Goal: Information Seeking & Learning: Learn about a topic

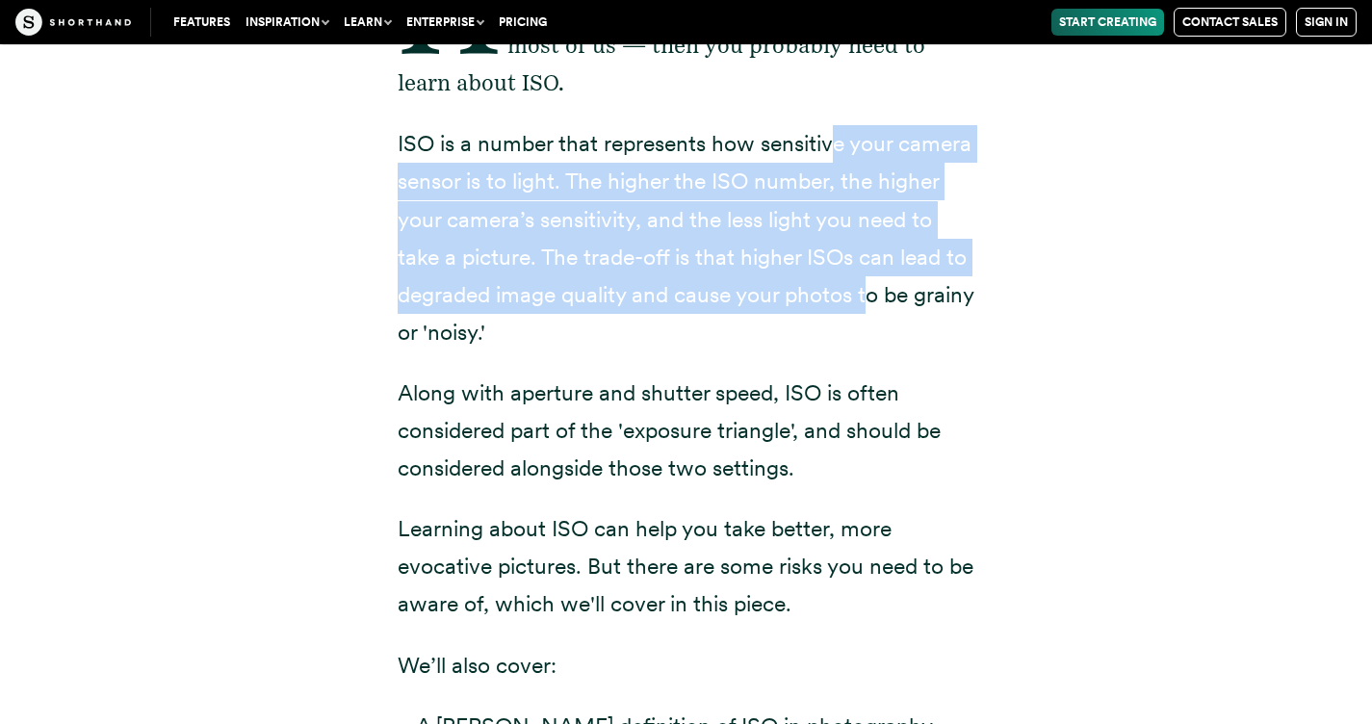
drag, startPoint x: 850, startPoint y: 175, endPoint x: 865, endPoint y: 302, distance: 128.0
click at [865, 302] on p "ISO is a number that represents how sensitive your camera sensor is to light. T…" at bounding box center [687, 238] width 578 height 226
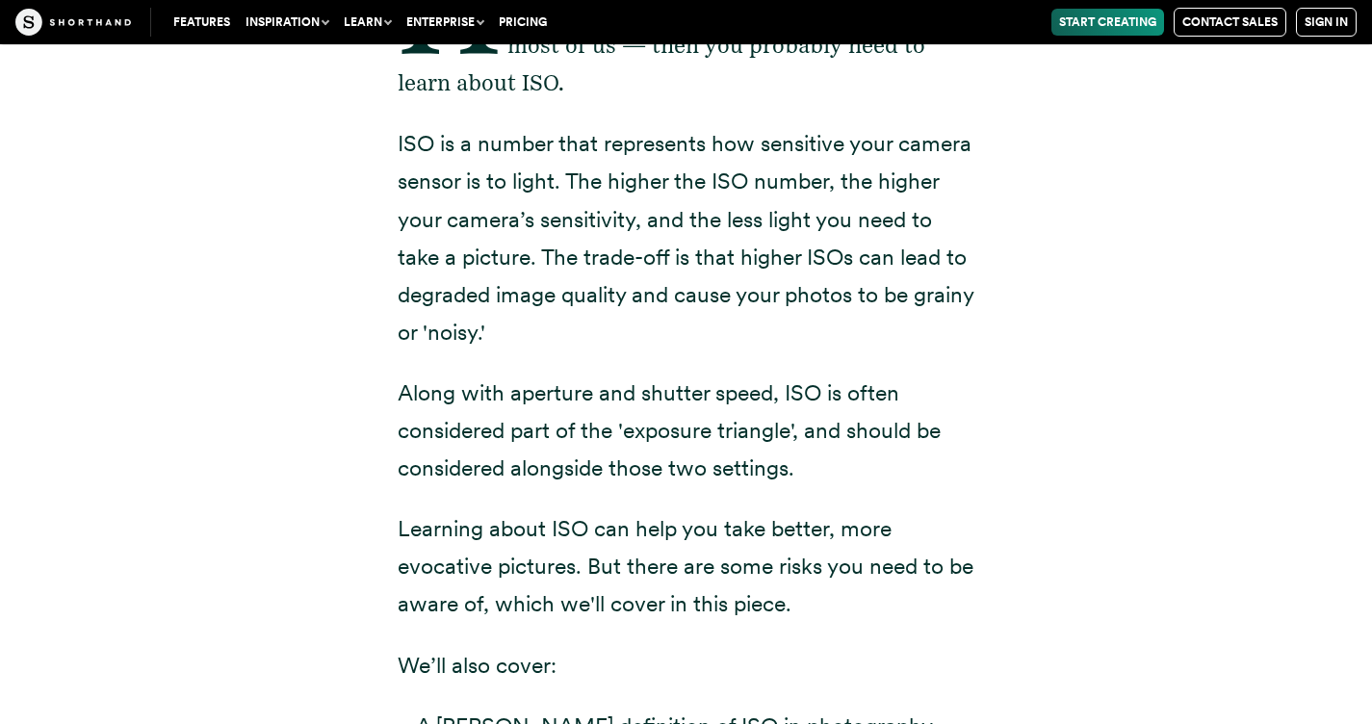
drag, startPoint x: 860, startPoint y: 174, endPoint x: 896, endPoint y: 324, distance: 154.6
click at [896, 324] on p "ISO is a number that represents how sensitive your camera sensor is to light. T…" at bounding box center [687, 238] width 578 height 226
click at [897, 324] on p "ISO is a number that represents how sensitive your camera sensor is to light. T…" at bounding box center [687, 238] width 578 height 226
click at [897, 356] on div "Have you ever taken a picture and it's turned out blurry or too dark? If you ha…" at bounding box center [687, 529] width 578 height 1155
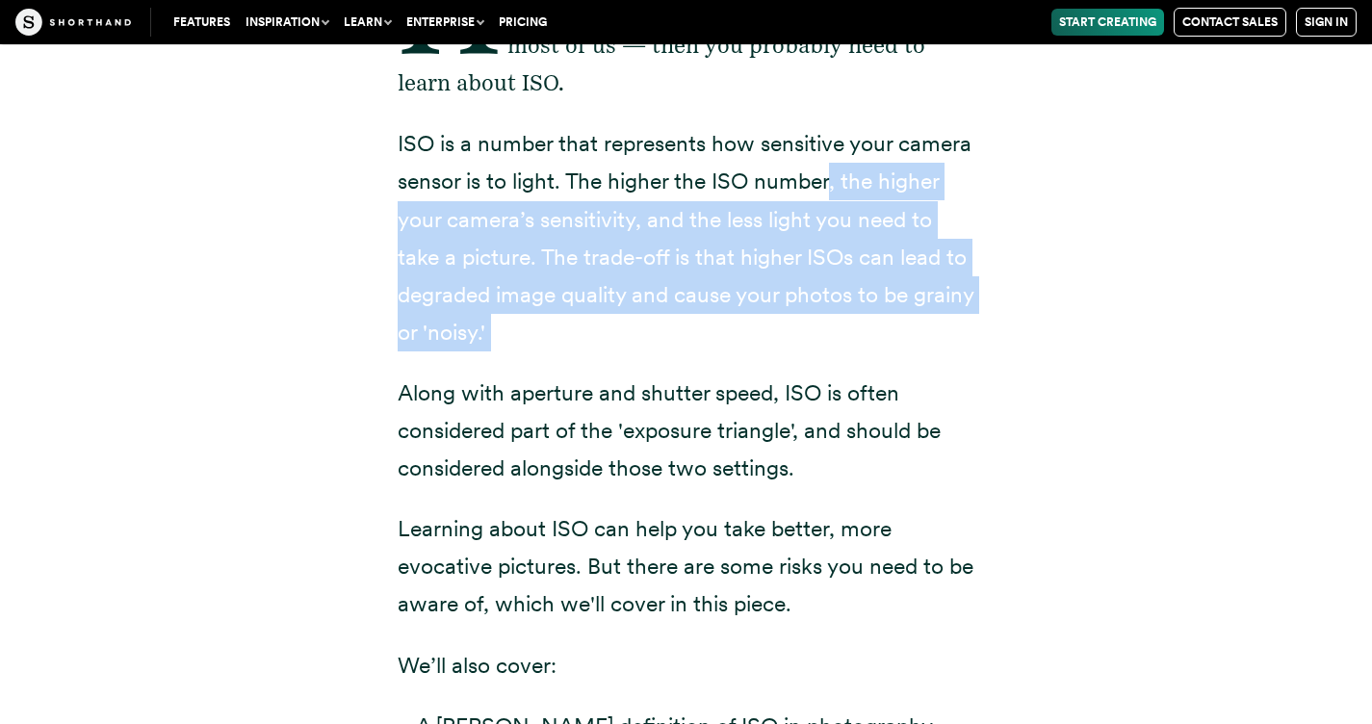
drag, startPoint x: 892, startPoint y: 352, endPoint x: 821, endPoint y: 184, distance: 182.9
click at [824, 189] on div "Have you ever taken a picture and it's turned out blurry or too dark? If you ha…" at bounding box center [687, 529] width 578 height 1155
click at [821, 183] on p "ISO is a number that represents how sensitive your camera sensor is to light. T…" at bounding box center [687, 238] width 578 height 226
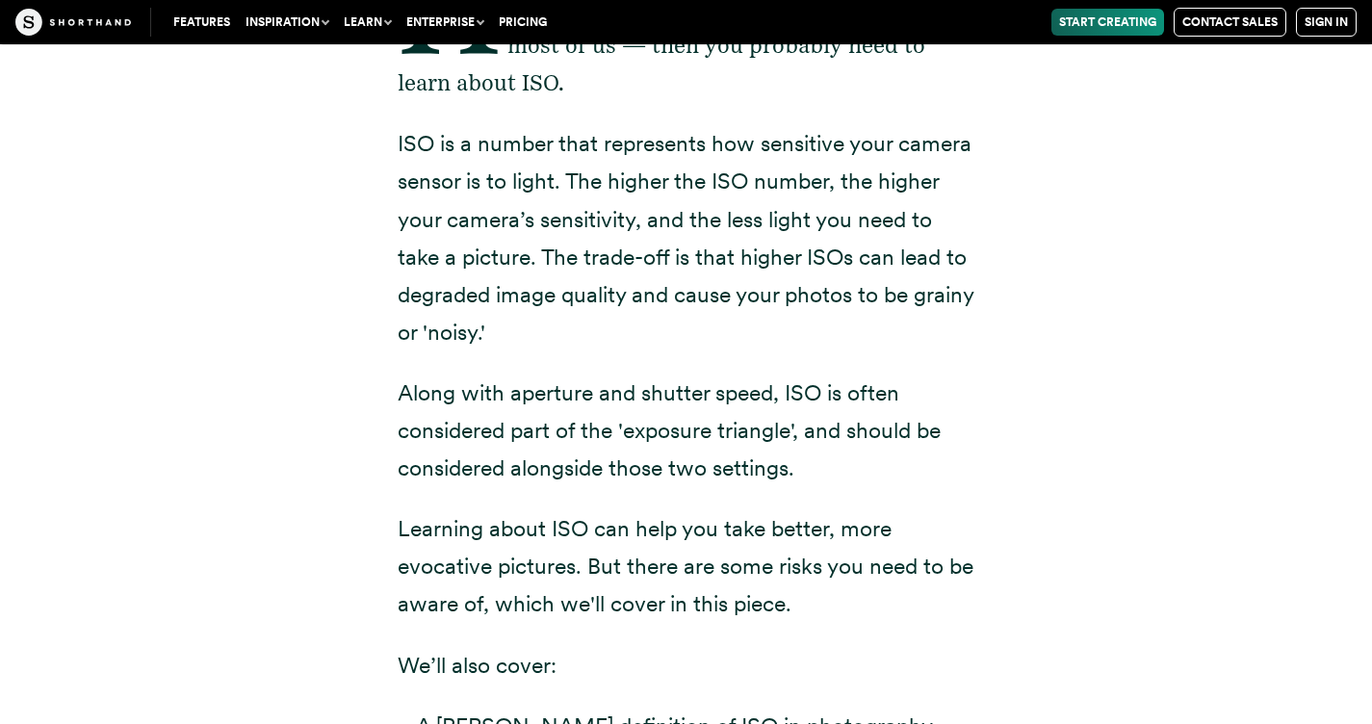
click at [779, 124] on div "Have you ever taken a picture and it's turned out blurry or too dark? If you ha…" at bounding box center [687, 529] width 578 height 1155
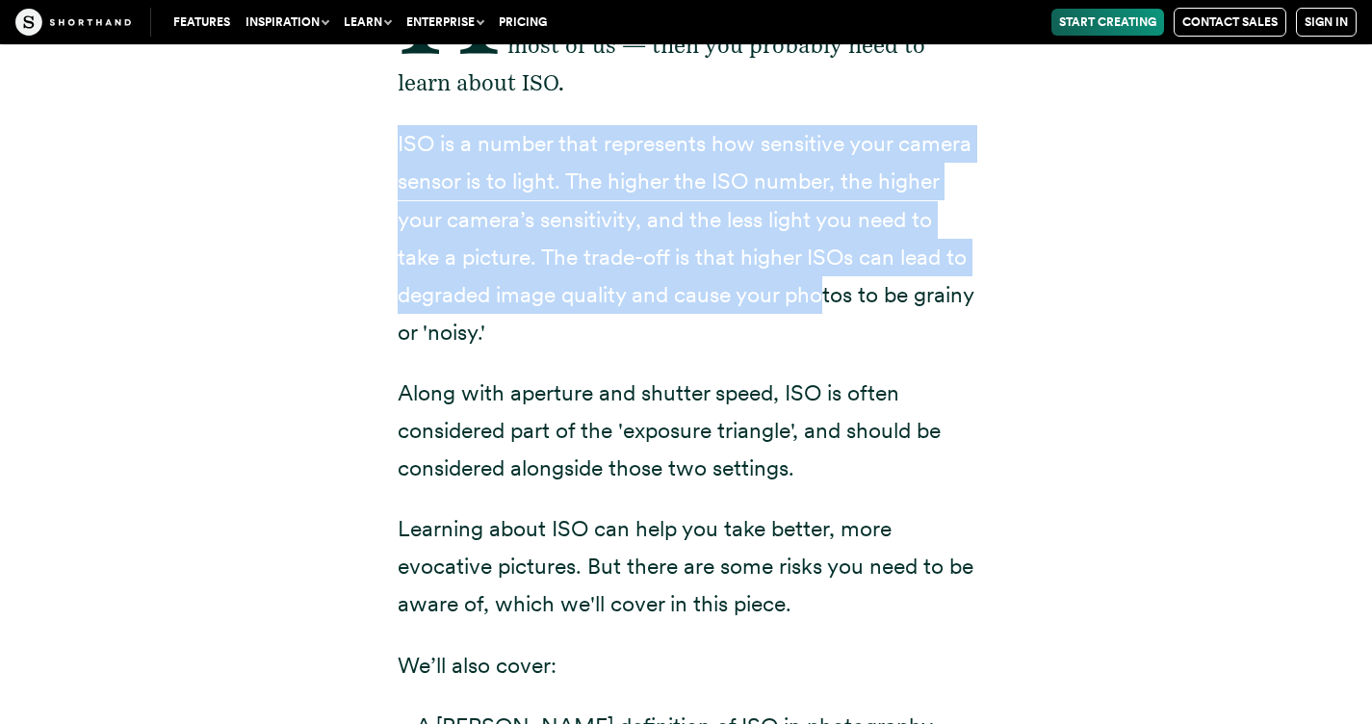
drag, startPoint x: 764, startPoint y: 110, endPoint x: 820, endPoint y: 299, distance: 197.7
click at [820, 299] on div "Have you ever taken a picture and it's turned out blurry or too dark? If you ha…" at bounding box center [687, 529] width 578 height 1155
click at [820, 299] on p "ISO is a number that represents how sensitive your camera sensor is to light. T…" at bounding box center [687, 238] width 578 height 226
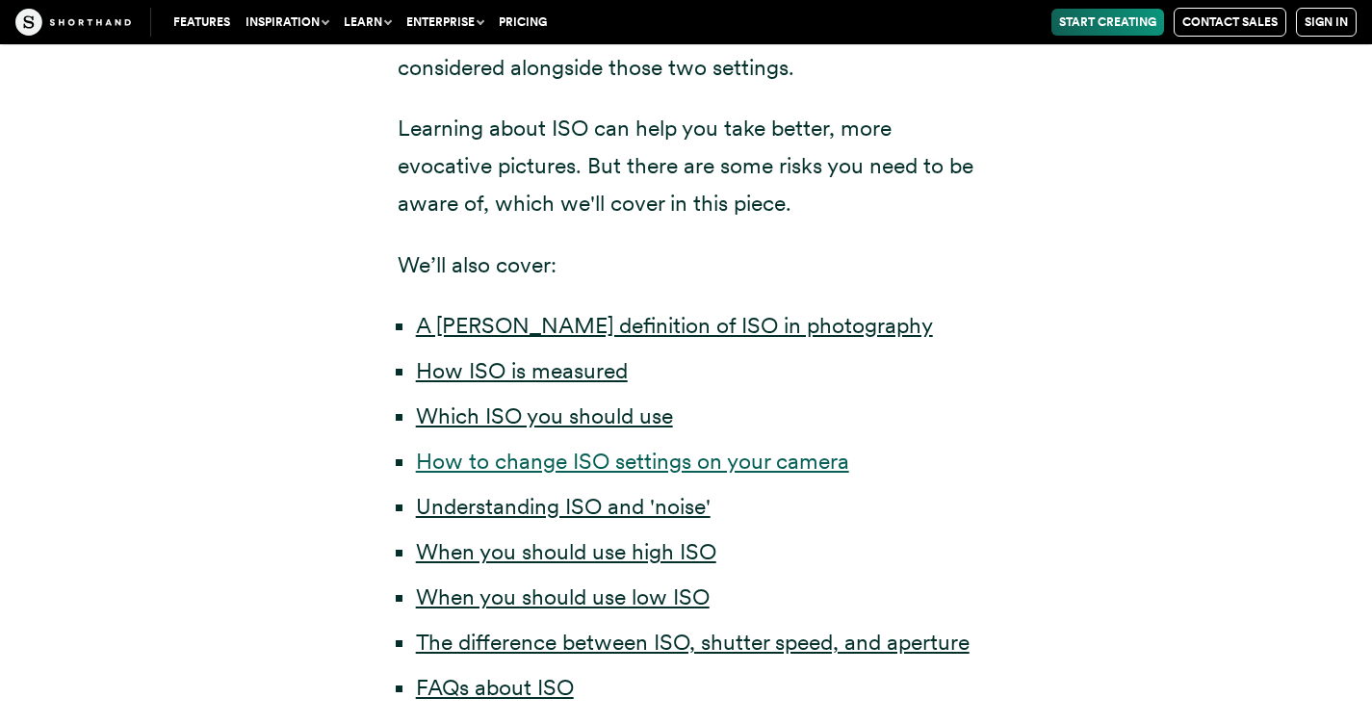
scroll to position [986, 0]
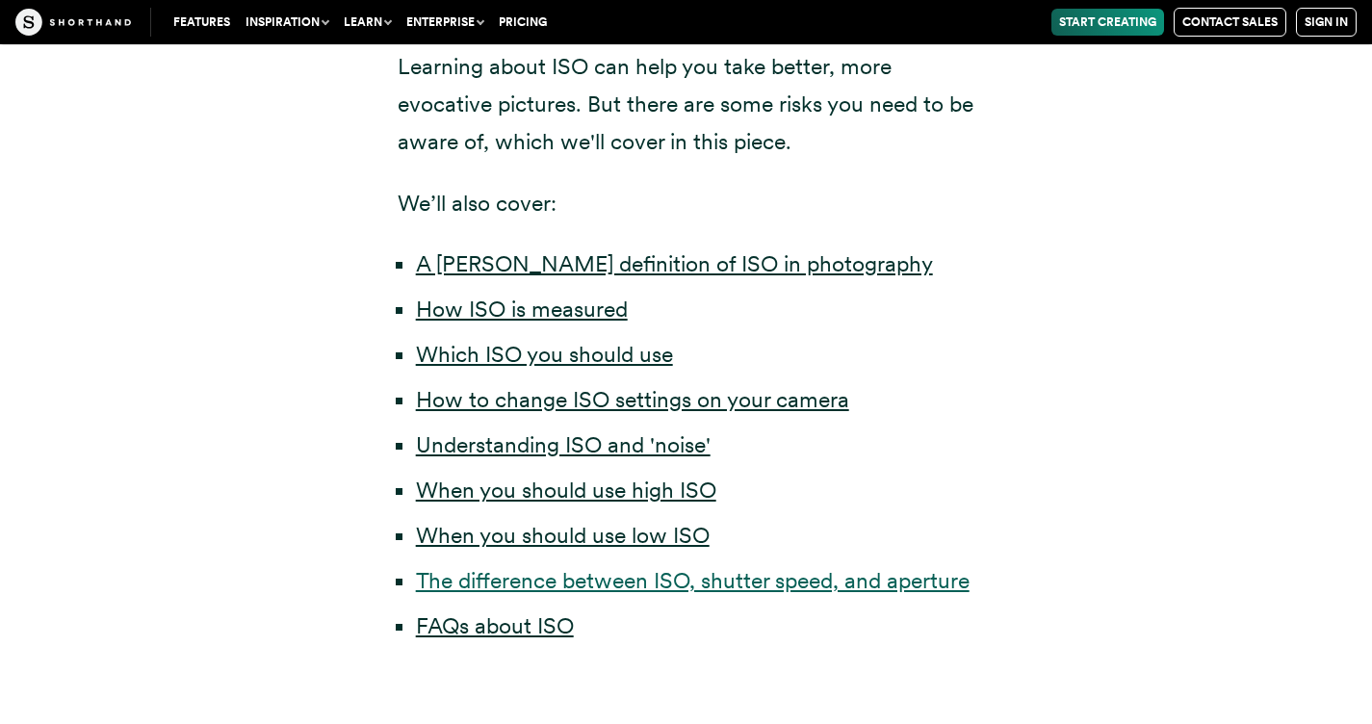
click at [770, 583] on link "The difference between ISO, shutter speed, and aperture" at bounding box center [693, 580] width 554 height 27
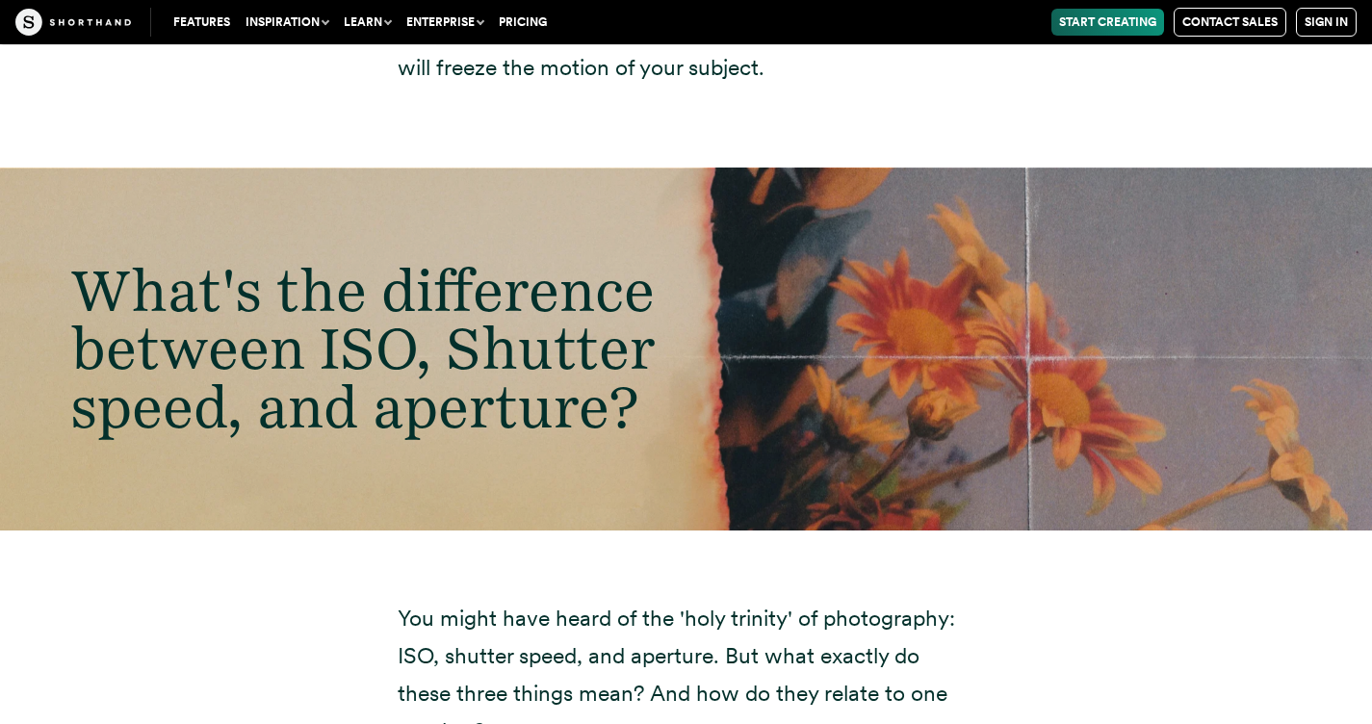
scroll to position [11805, 0]
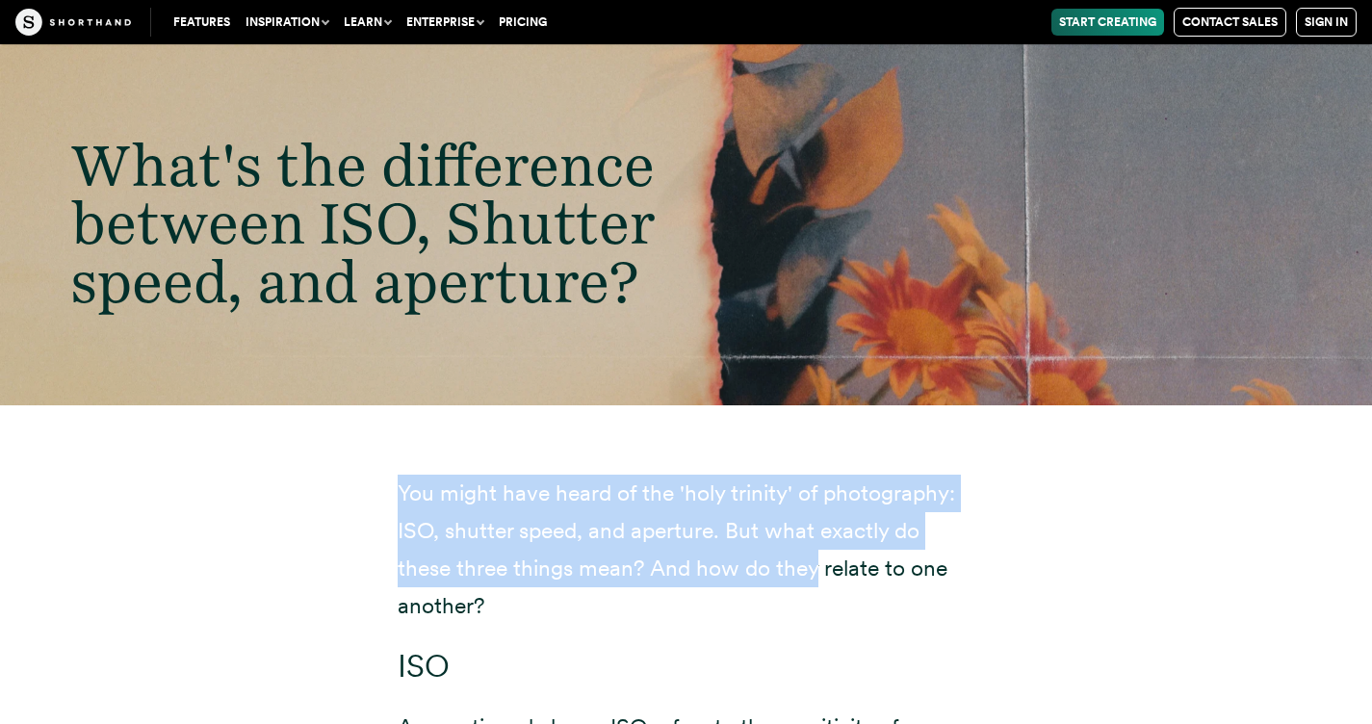
drag, startPoint x: 766, startPoint y: 457, endPoint x: 815, endPoint y: 584, distance: 136.2
click at [815, 584] on p "You might have heard of the 'holy trinity' of photography: ISO, shutter speed, …" at bounding box center [687, 550] width 578 height 150
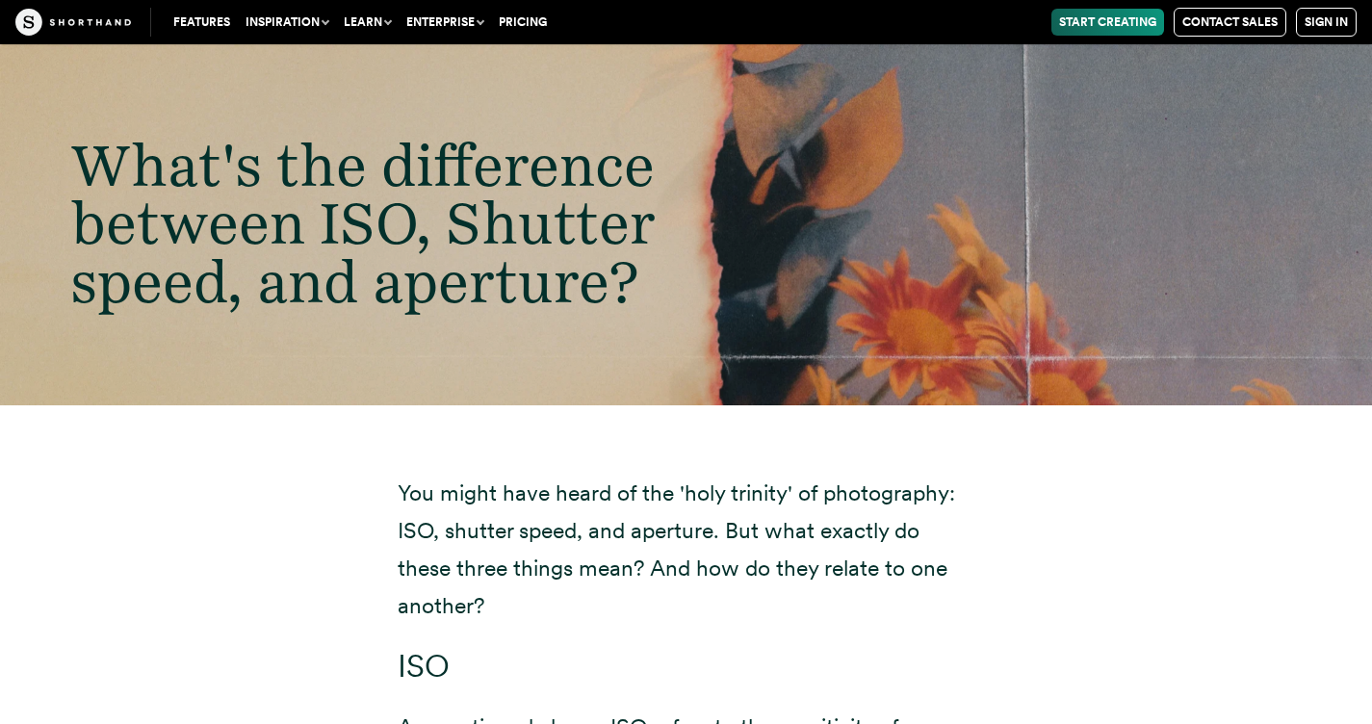
click at [913, 512] on p "You might have heard of the 'holy trinity' of photography: ISO, shutter speed, …" at bounding box center [687, 550] width 578 height 150
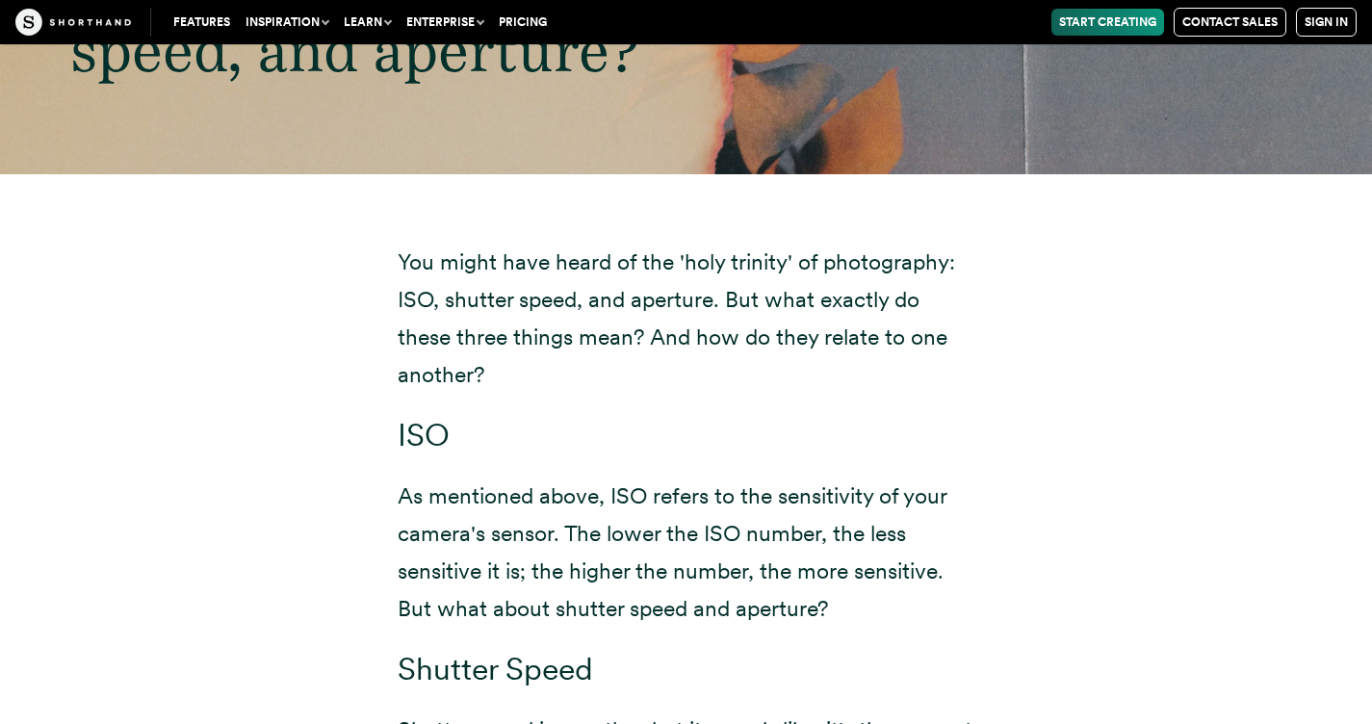
click at [895, 539] on p "As mentioned above, ISO refers to the sensitivity of your camera's sensor. The …" at bounding box center [687, 552] width 578 height 150
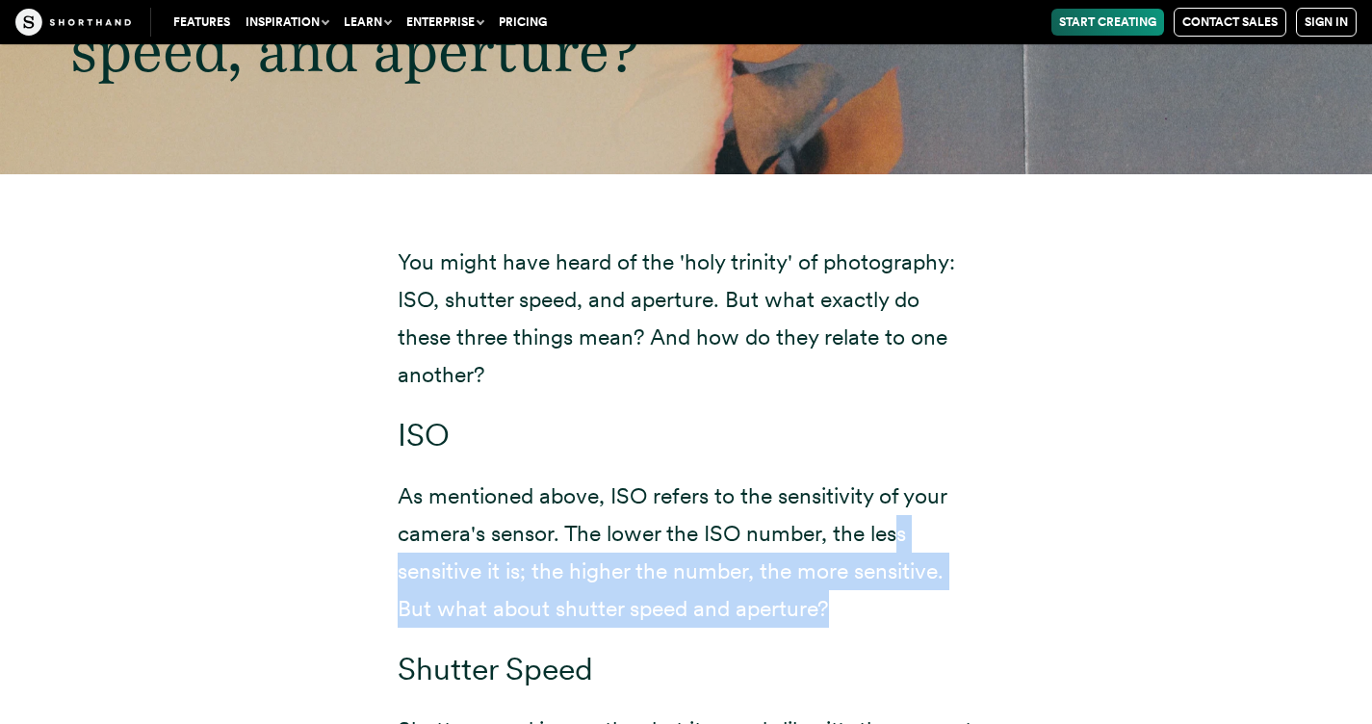
drag, startPoint x: 897, startPoint y: 555, endPoint x: 902, endPoint y: 596, distance: 41.7
click at [902, 596] on p "As mentioned above, ISO refers to the sensitivity of your camera's sensor. The …" at bounding box center [687, 552] width 578 height 150
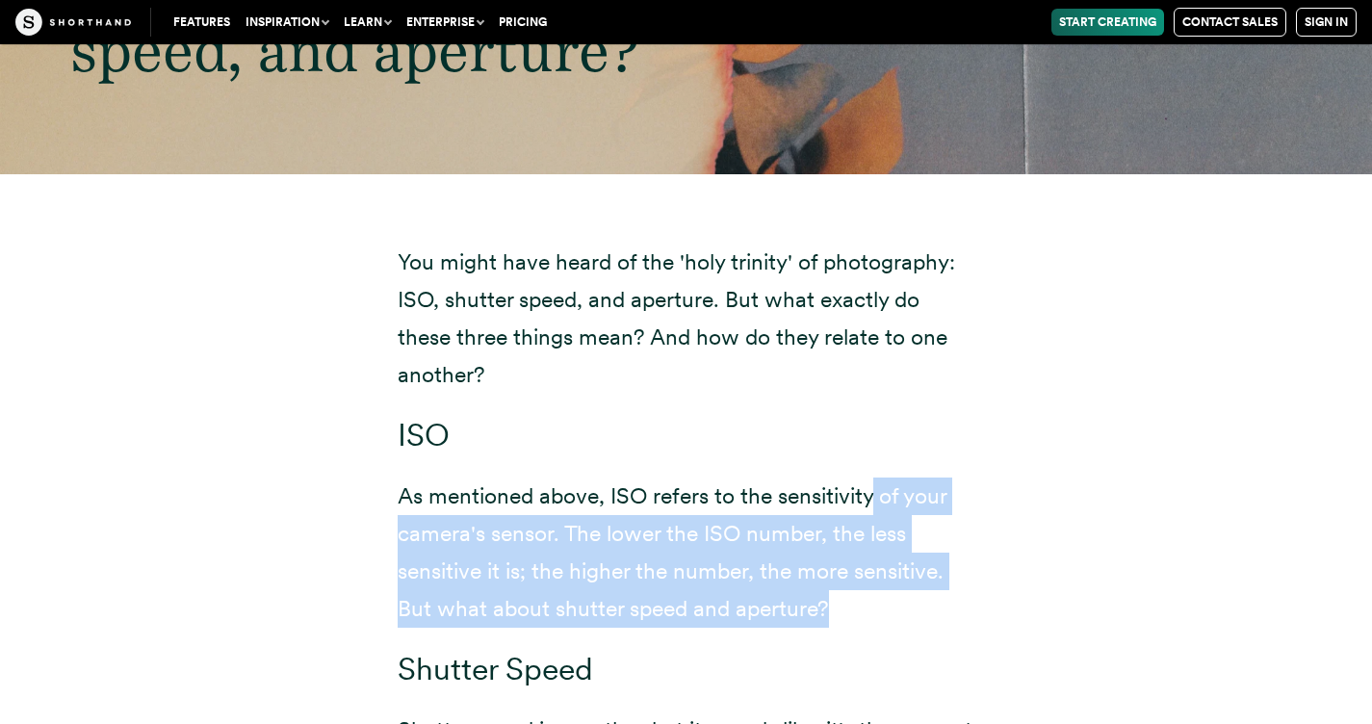
drag, startPoint x: 904, startPoint y: 602, endPoint x: 868, endPoint y: 479, distance: 127.3
click at [869, 482] on p "As mentioned above, ISO refers to the sensitivity of your camera's sensor. The …" at bounding box center [687, 552] width 578 height 150
click at [868, 479] on p "As mentioned above, ISO refers to the sensitivity of your camera's sensor. The …" at bounding box center [687, 552] width 578 height 150
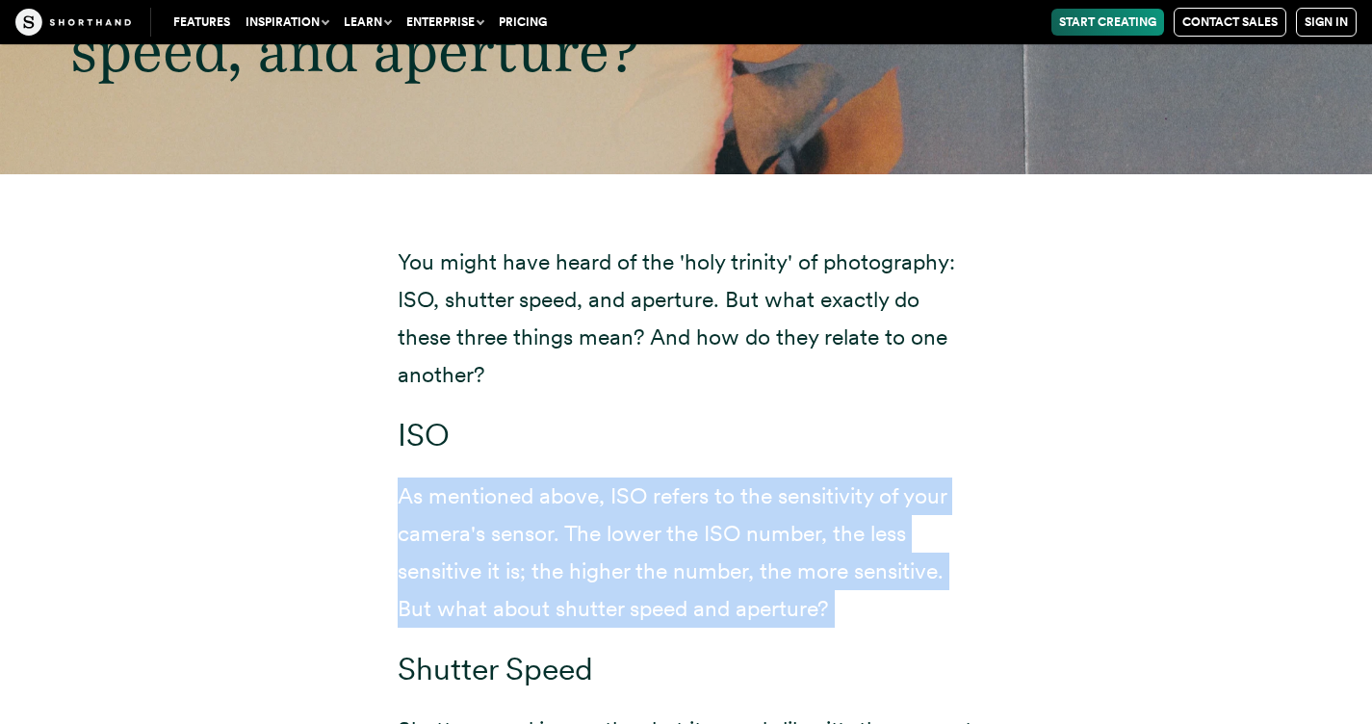
drag, startPoint x: 862, startPoint y: 467, endPoint x: 937, endPoint y: 641, distance: 189.7
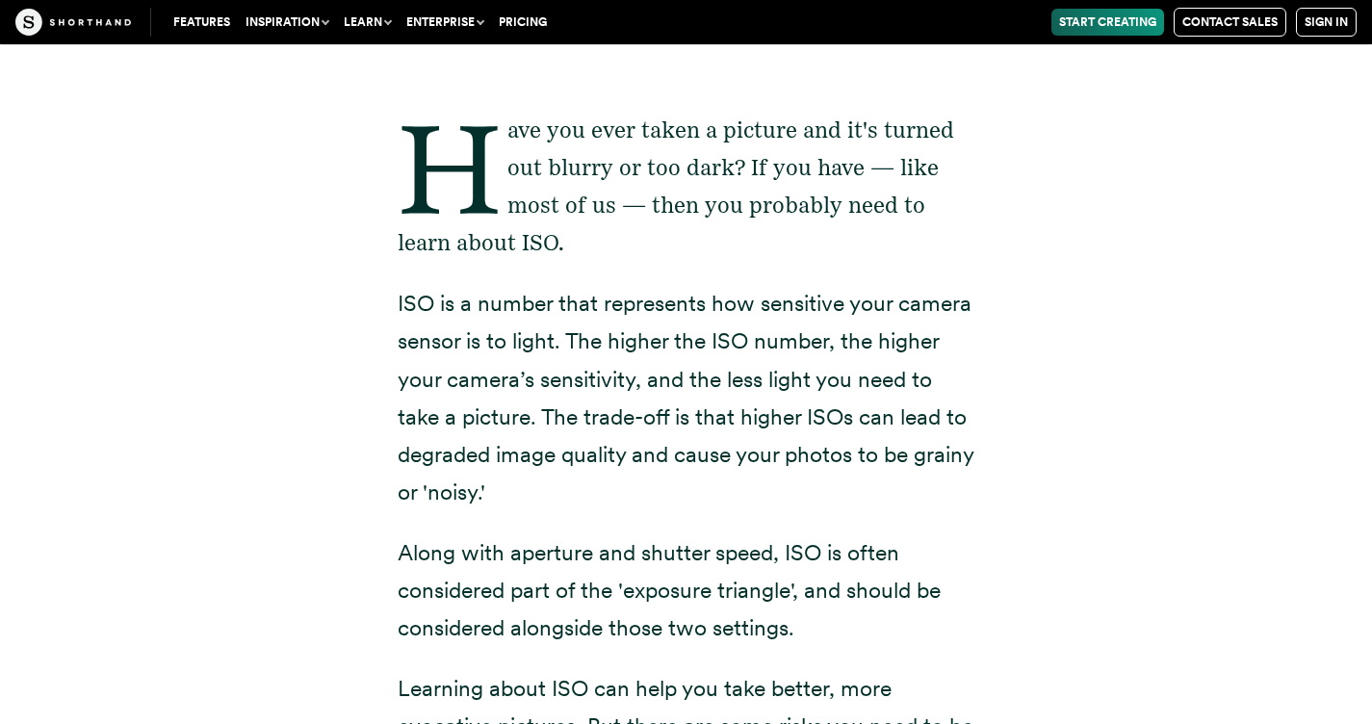
scroll to position [408, 0]
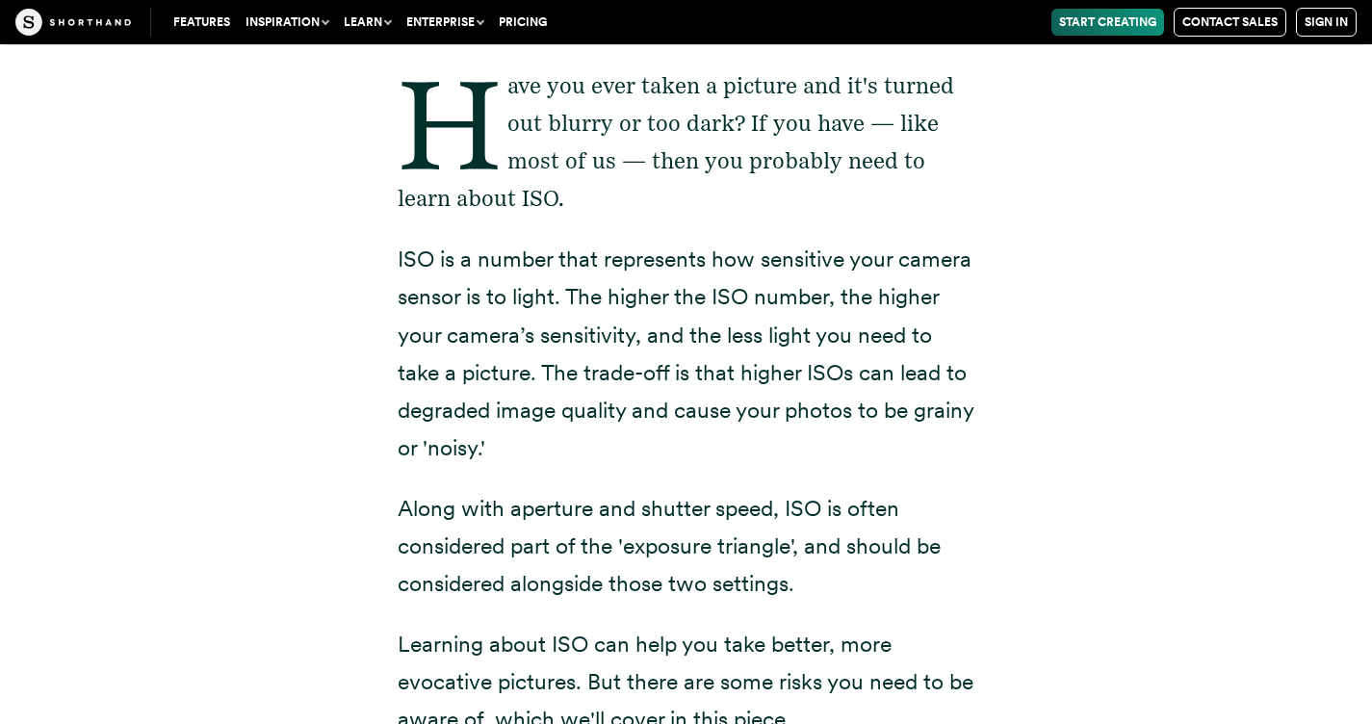
drag, startPoint x: 800, startPoint y: 249, endPoint x: 822, endPoint y: 317, distance: 70.9
click at [805, 258] on p "ISO is a number that represents how sensitive your camera sensor is to light. T…" at bounding box center [687, 354] width 578 height 226
drag, startPoint x: 822, startPoint y: 317, endPoint x: 864, endPoint y: 451, distance: 141.3
click at [864, 451] on p "ISO is a number that represents how sensitive your camera sensor is to light. T…" at bounding box center [687, 354] width 578 height 226
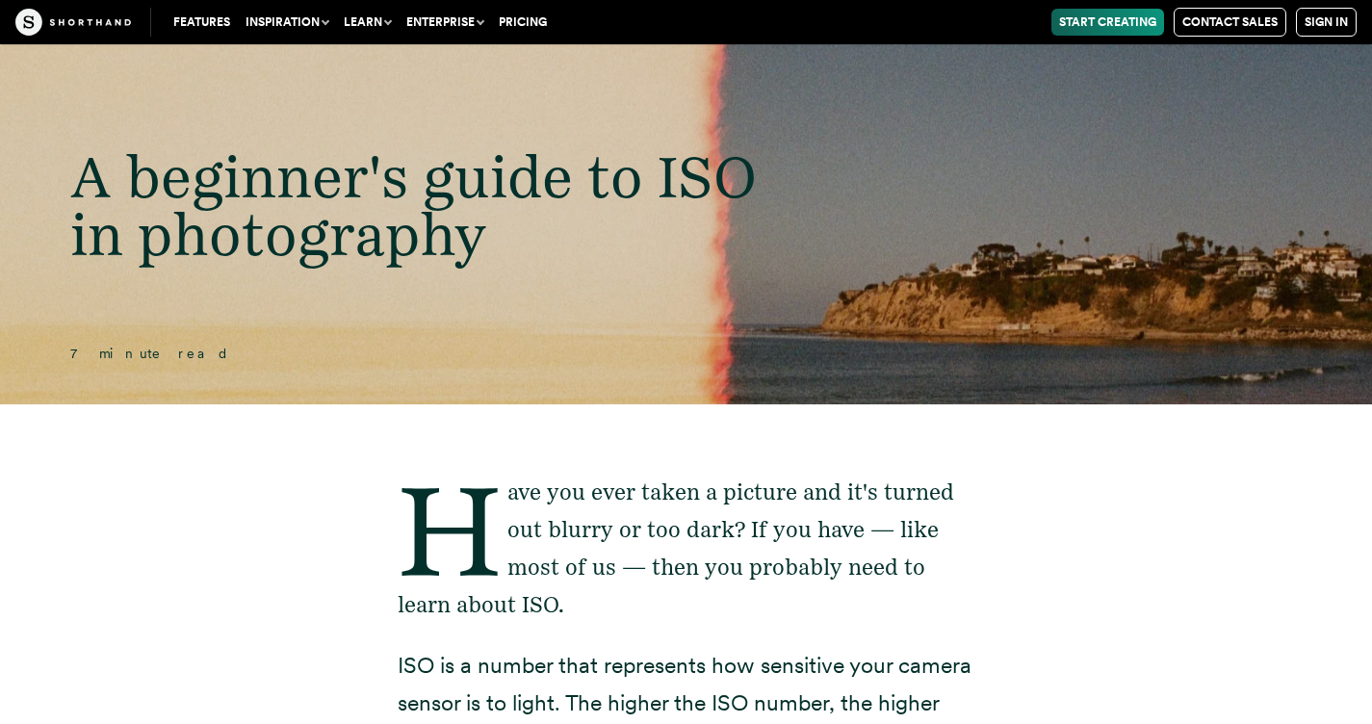
scroll to position [0, 0]
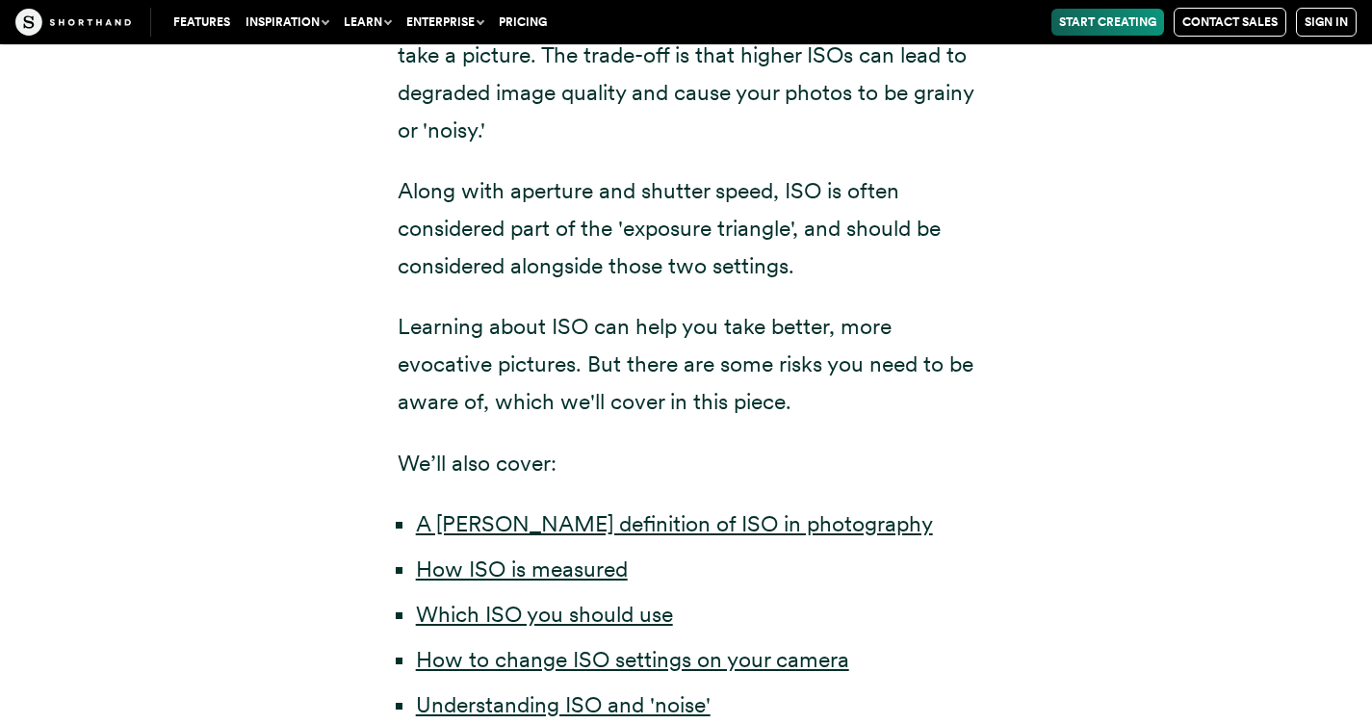
scroll to position [1040, 0]
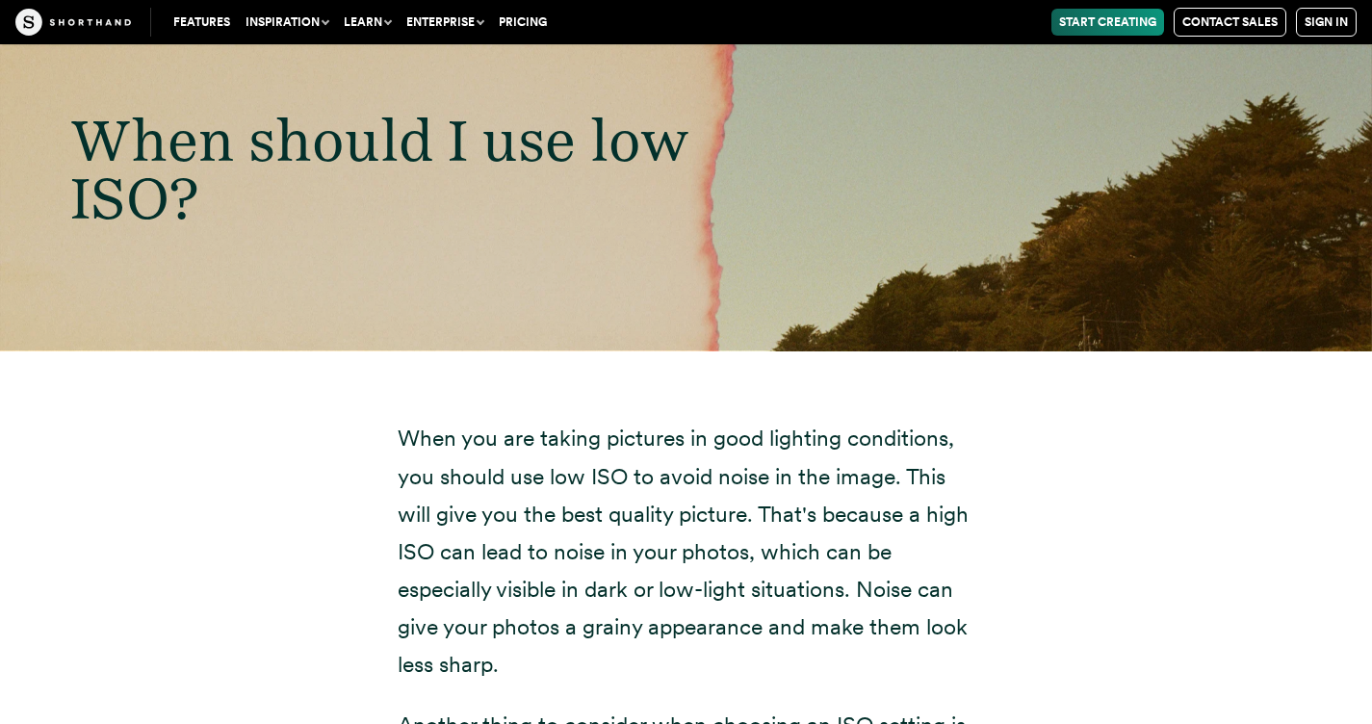
scroll to position [8626, 0]
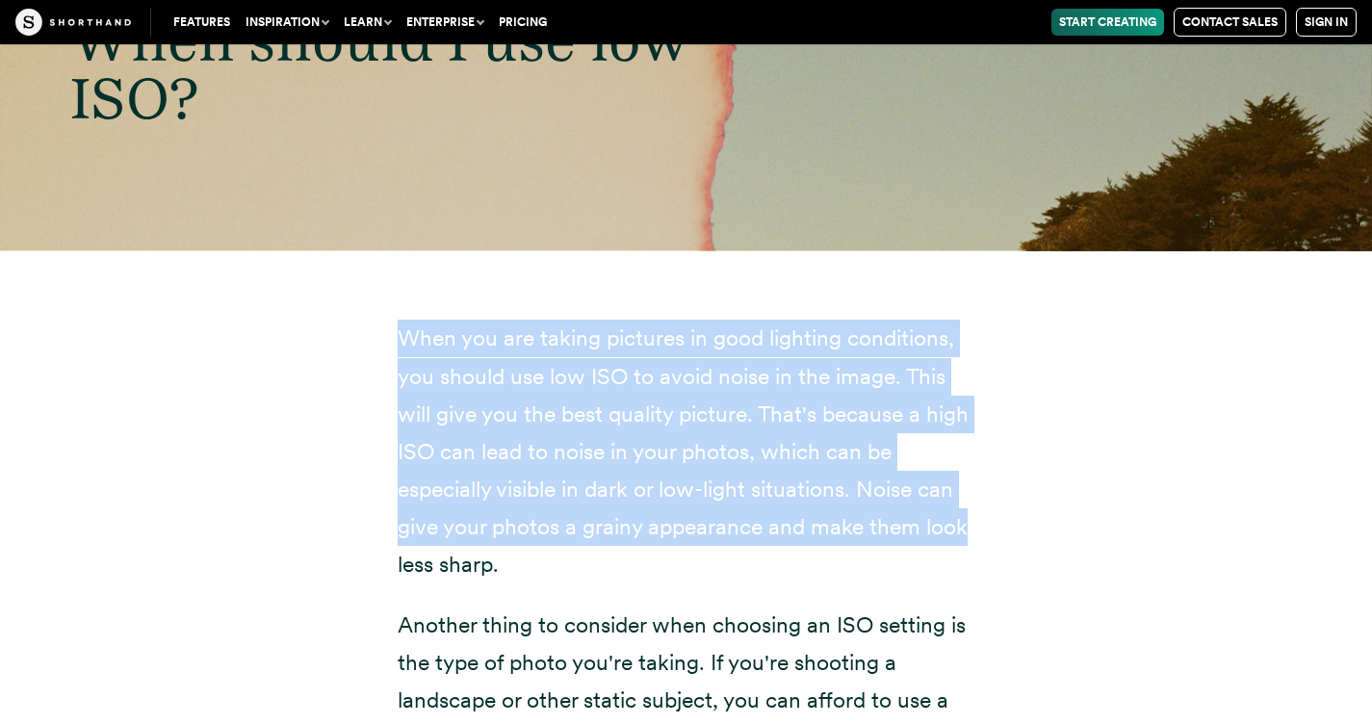
drag, startPoint x: 974, startPoint y: 293, endPoint x: 1035, endPoint y: 532, distance: 247.3
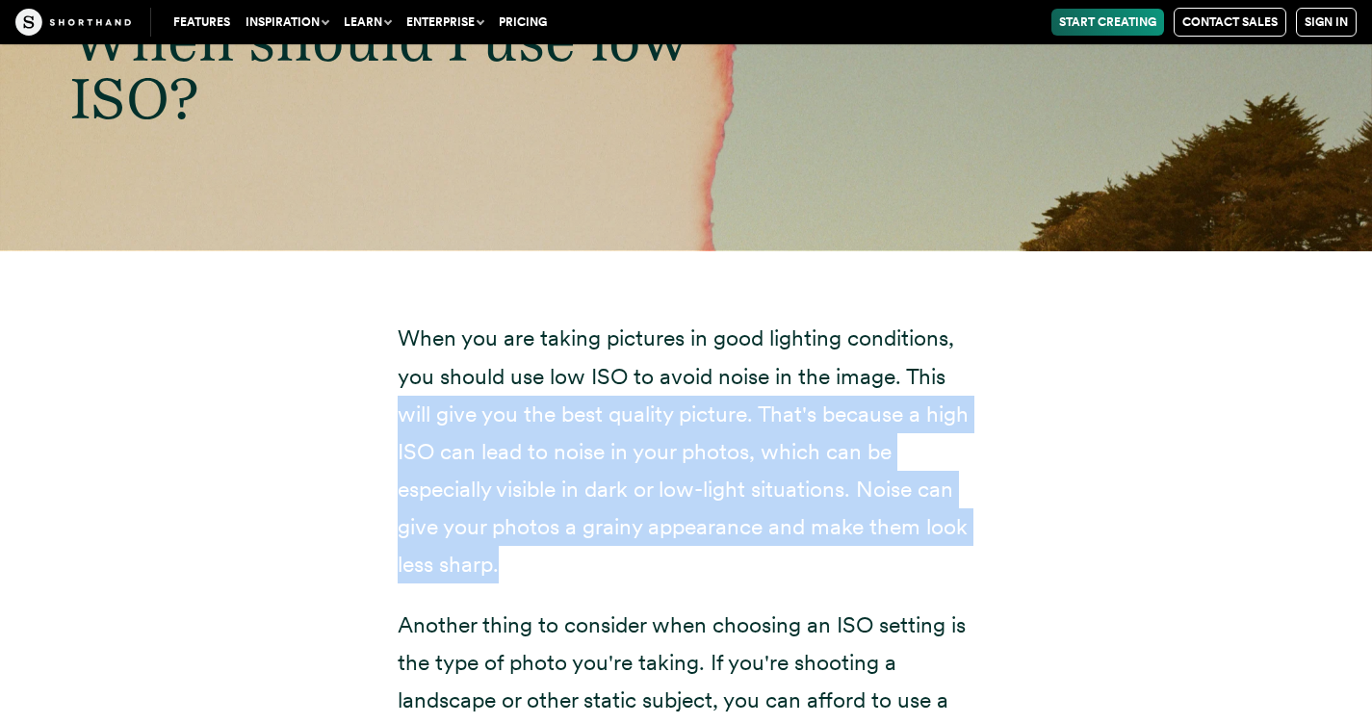
drag, startPoint x: 1032, startPoint y: 548, endPoint x: 1011, endPoint y: 320, distance: 229.1
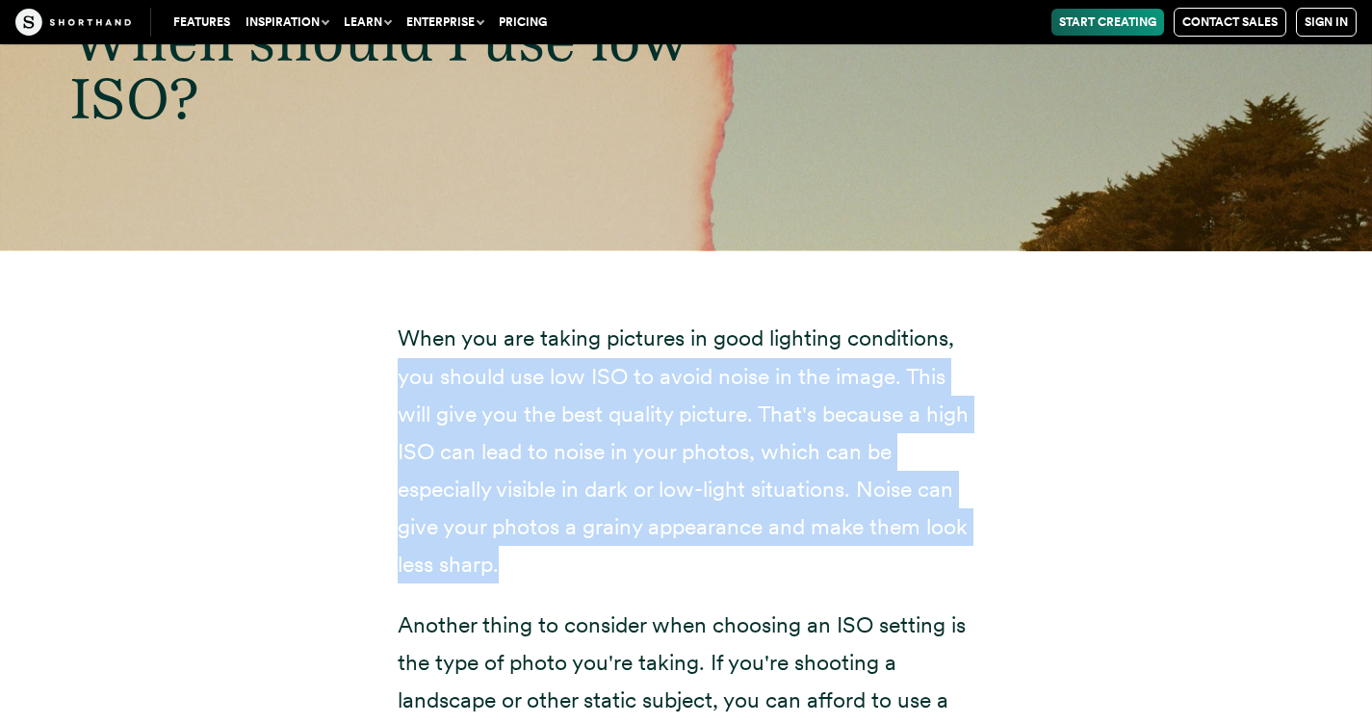
drag, startPoint x: 1013, startPoint y: 349, endPoint x: 1038, endPoint y: 552, distance: 203.7
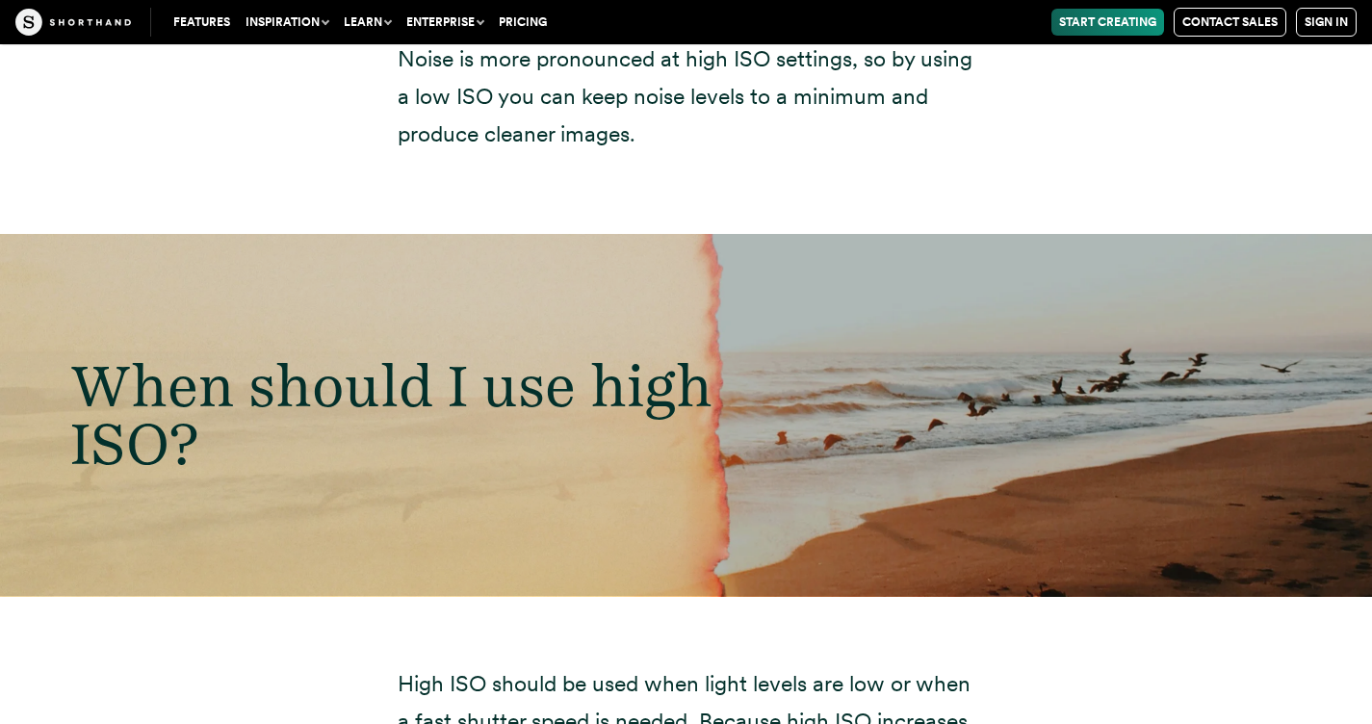
scroll to position [10127, 0]
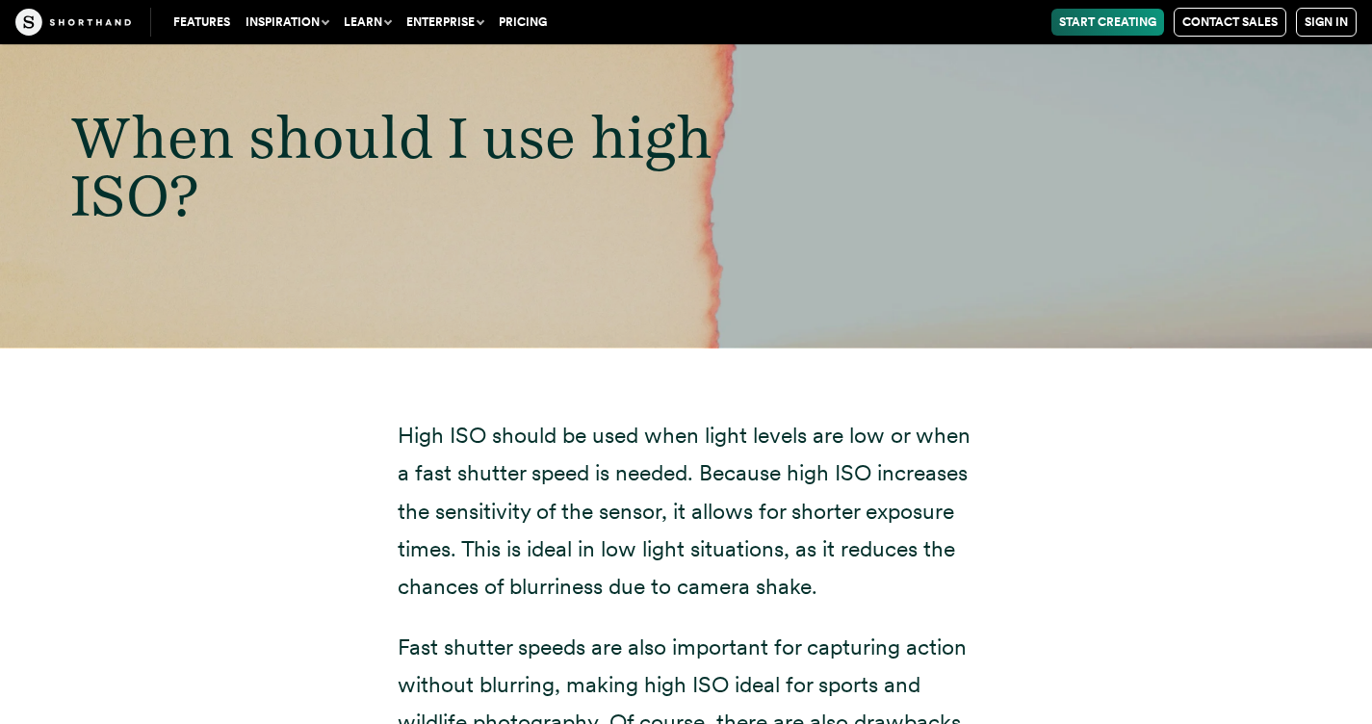
drag, startPoint x: 764, startPoint y: 453, endPoint x: 808, endPoint y: 553, distance: 108.2
click at [808, 553] on p "High ISO should be used when light levels are low or when a fast shutter speed …" at bounding box center [687, 511] width 578 height 188
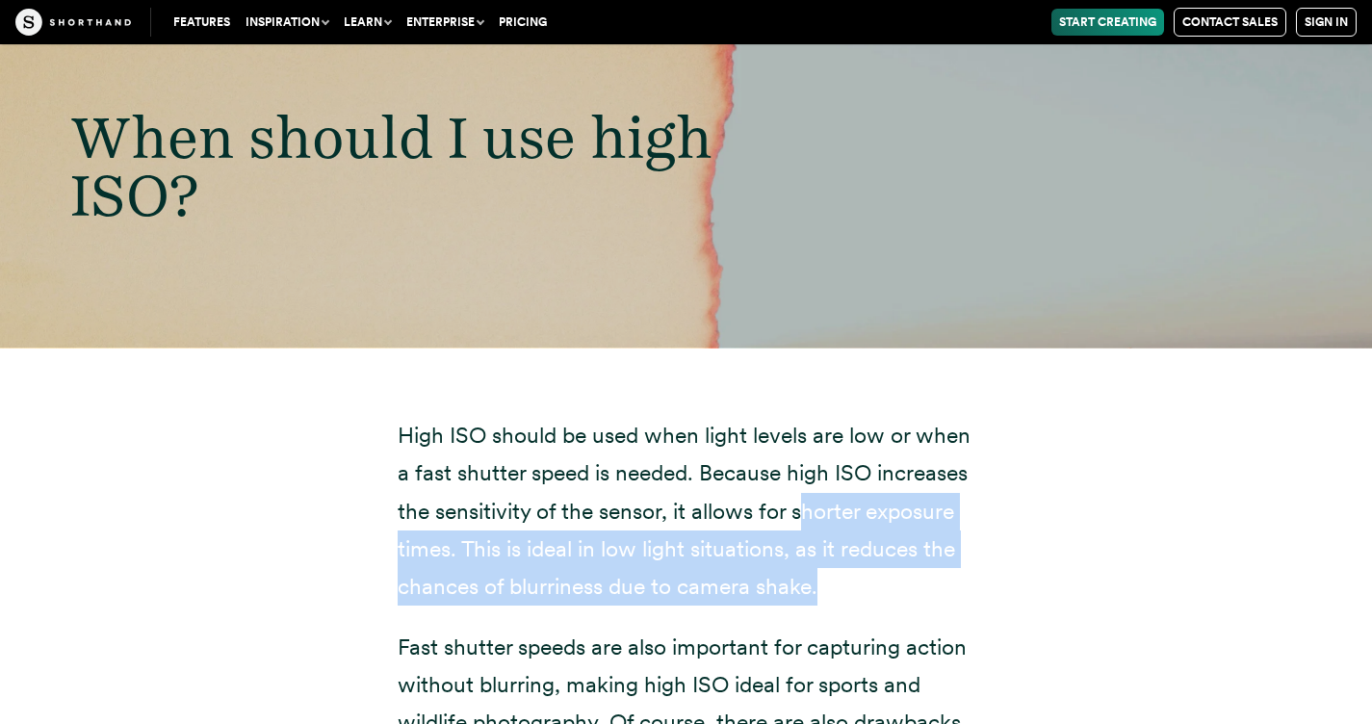
drag, startPoint x: 820, startPoint y: 572, endPoint x: 797, endPoint y: 529, distance: 49.1
click at [797, 529] on p "High ISO should be used when light levels are low or when a fast shutter speed …" at bounding box center [687, 511] width 578 height 188
drag, startPoint x: 783, startPoint y: 512, endPoint x: 839, endPoint y: 575, distance: 84.5
click at [839, 575] on p "High ISO should be used when light levels are low or when a fast shutter speed …" at bounding box center [687, 511] width 578 height 188
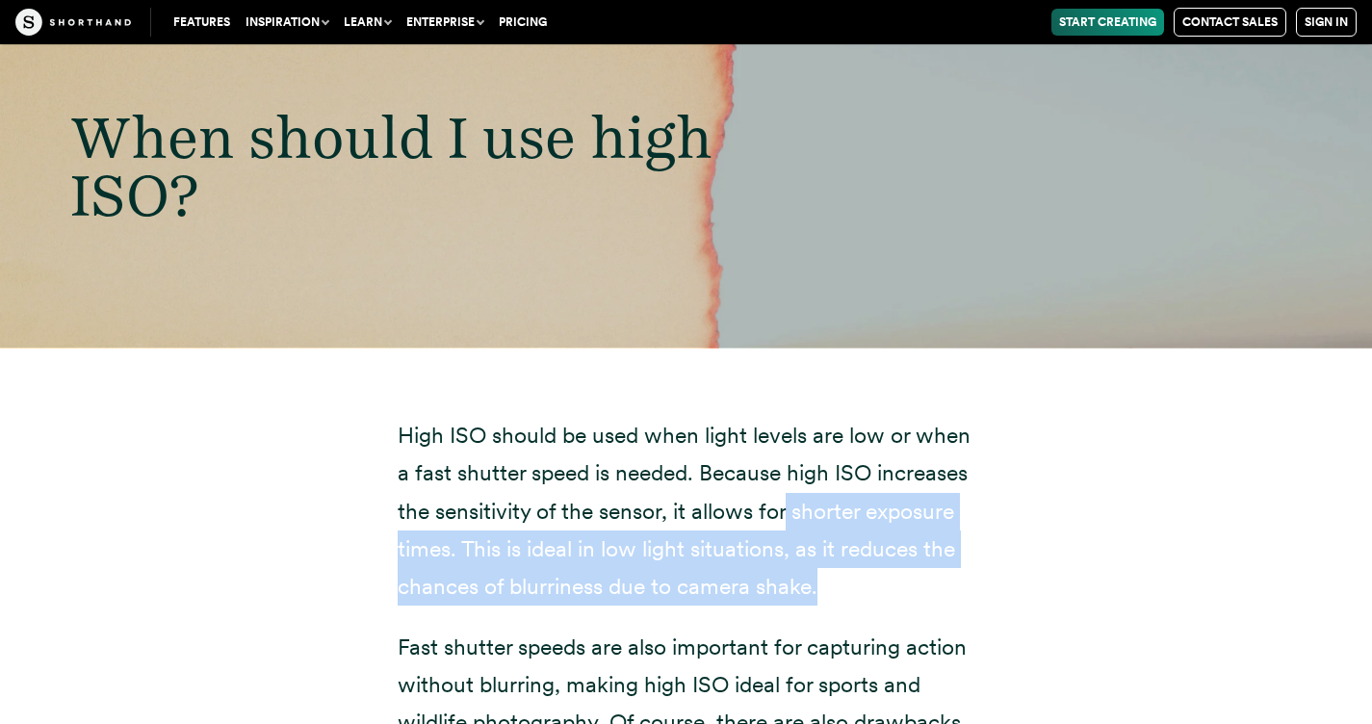
click at [839, 575] on p "High ISO should be used when light levels are low or when a fast shutter speed …" at bounding box center [687, 511] width 578 height 188
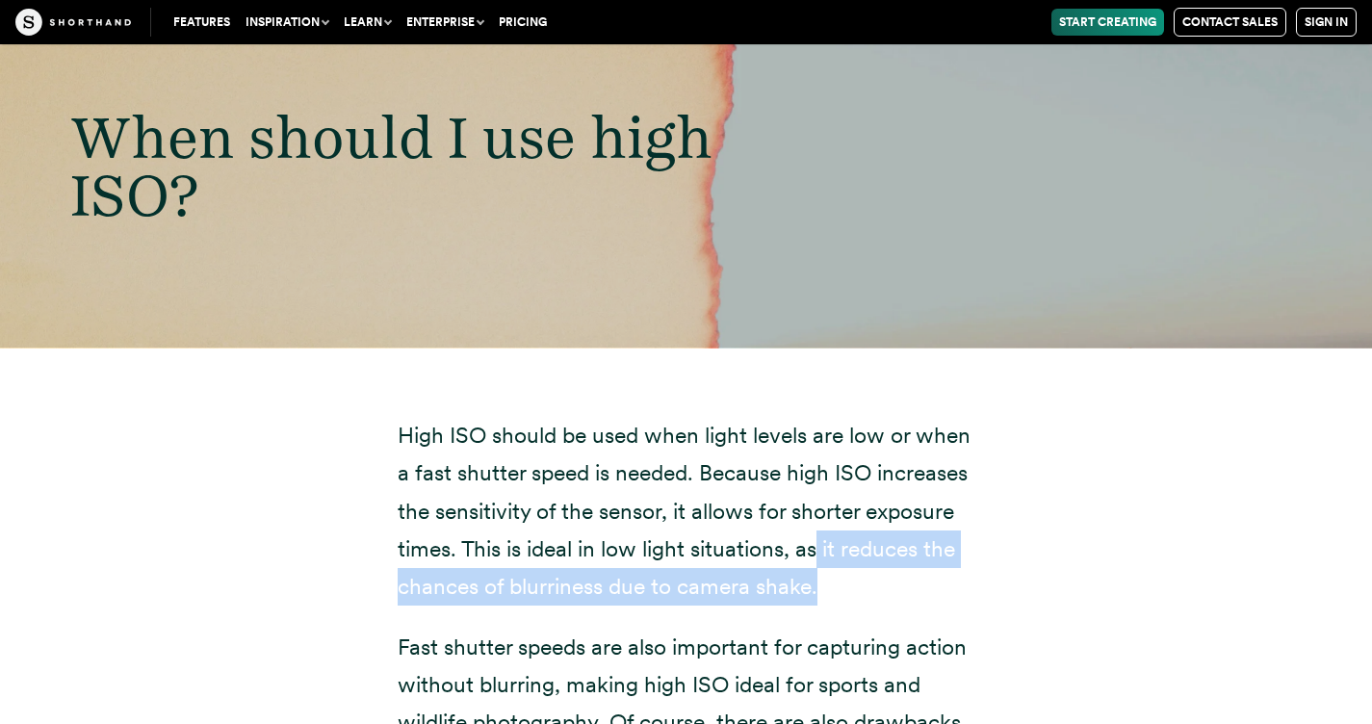
drag, startPoint x: 839, startPoint y: 575, endPoint x: 816, endPoint y: 540, distance: 41.7
click at [816, 540] on p "High ISO should be used when light levels are low or when a fast shutter speed …" at bounding box center [687, 511] width 578 height 188
click at [815, 540] on p "High ISO should be used when light levels are low or when a fast shutter speed …" at bounding box center [687, 511] width 578 height 188
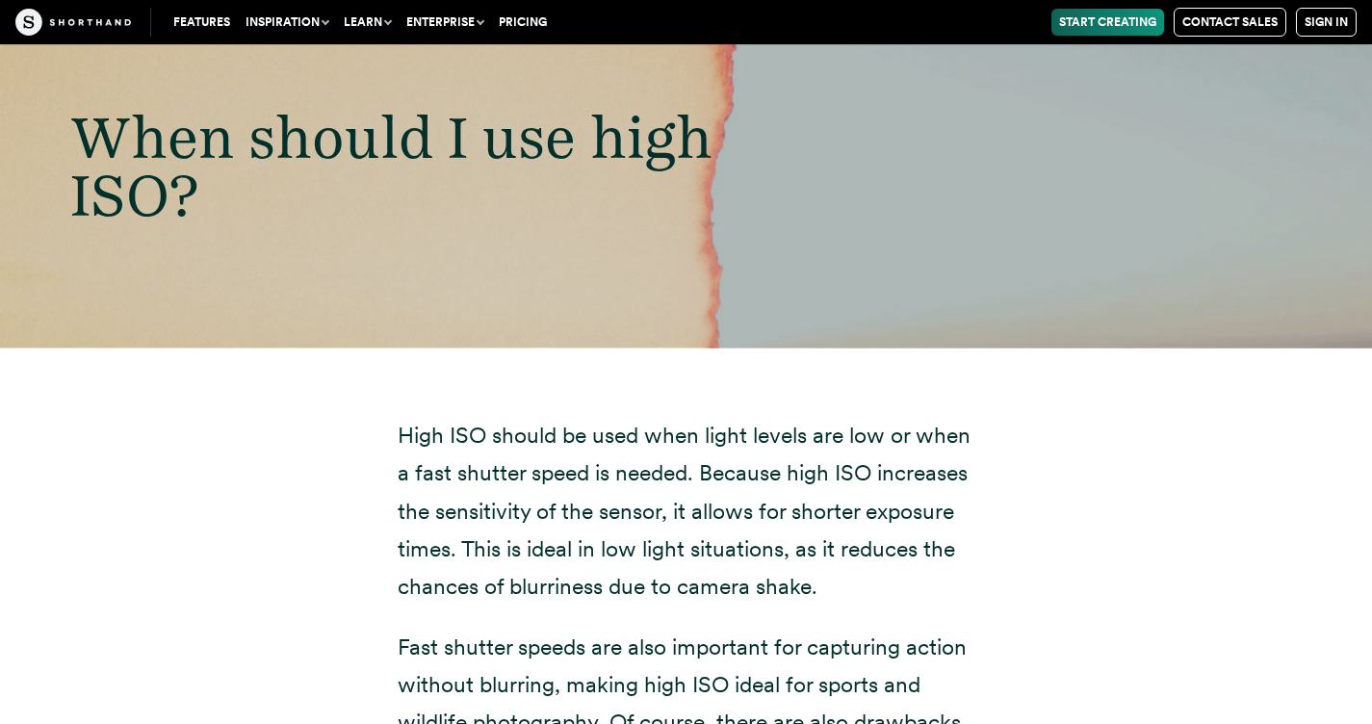
drag, startPoint x: 813, startPoint y: 539, endPoint x: 872, endPoint y: 597, distance: 83.1
click at [872, 597] on p "High ISO should be used when light levels are low or when a fast shutter speed …" at bounding box center [687, 511] width 578 height 188
click at [872, 598] on p "High ISO should be used when light levels are low or when a fast shutter speed …" at bounding box center [687, 511] width 578 height 188
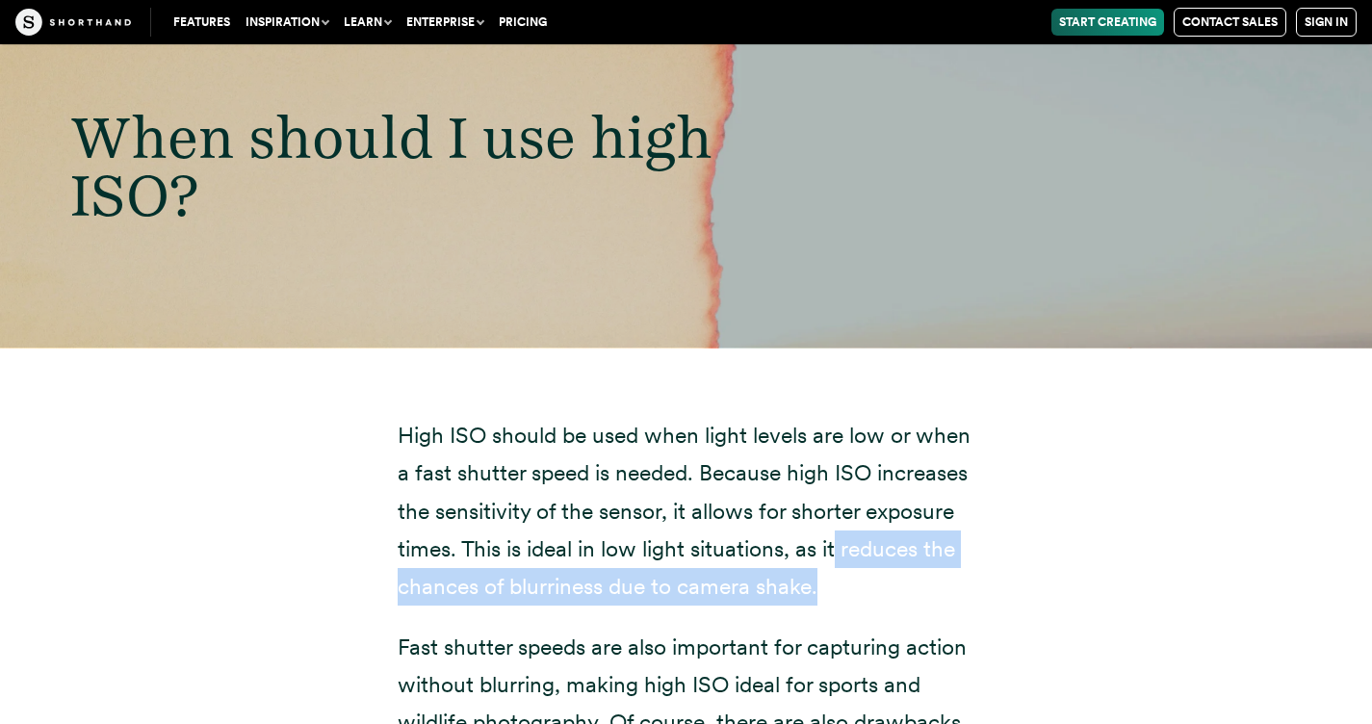
drag, startPoint x: 865, startPoint y: 591, endPoint x: 827, endPoint y: 539, distance: 64.7
click at [828, 542] on p "High ISO should be used when light levels are low or when a fast shutter speed …" at bounding box center [687, 511] width 578 height 188
click at [827, 539] on p "High ISO should be used when light levels are low or when a fast shutter speed …" at bounding box center [687, 511] width 578 height 188
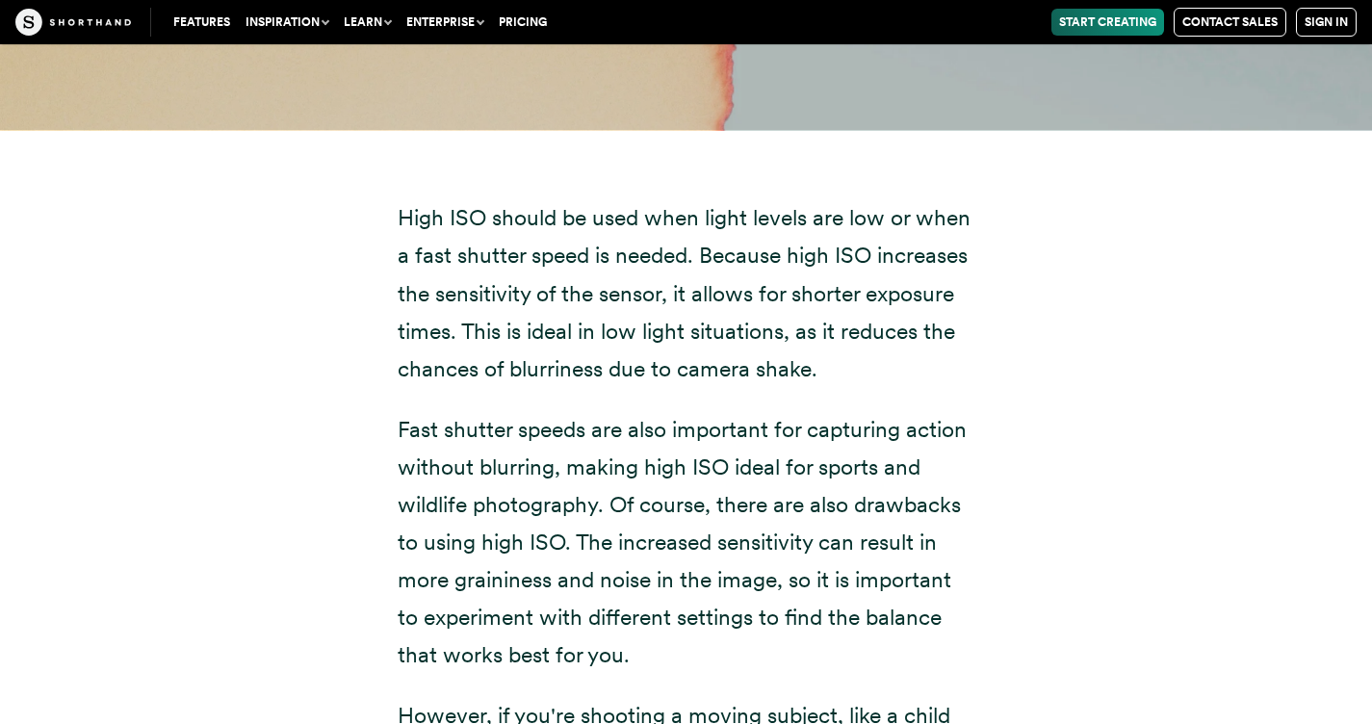
scroll to position [10358, 0]
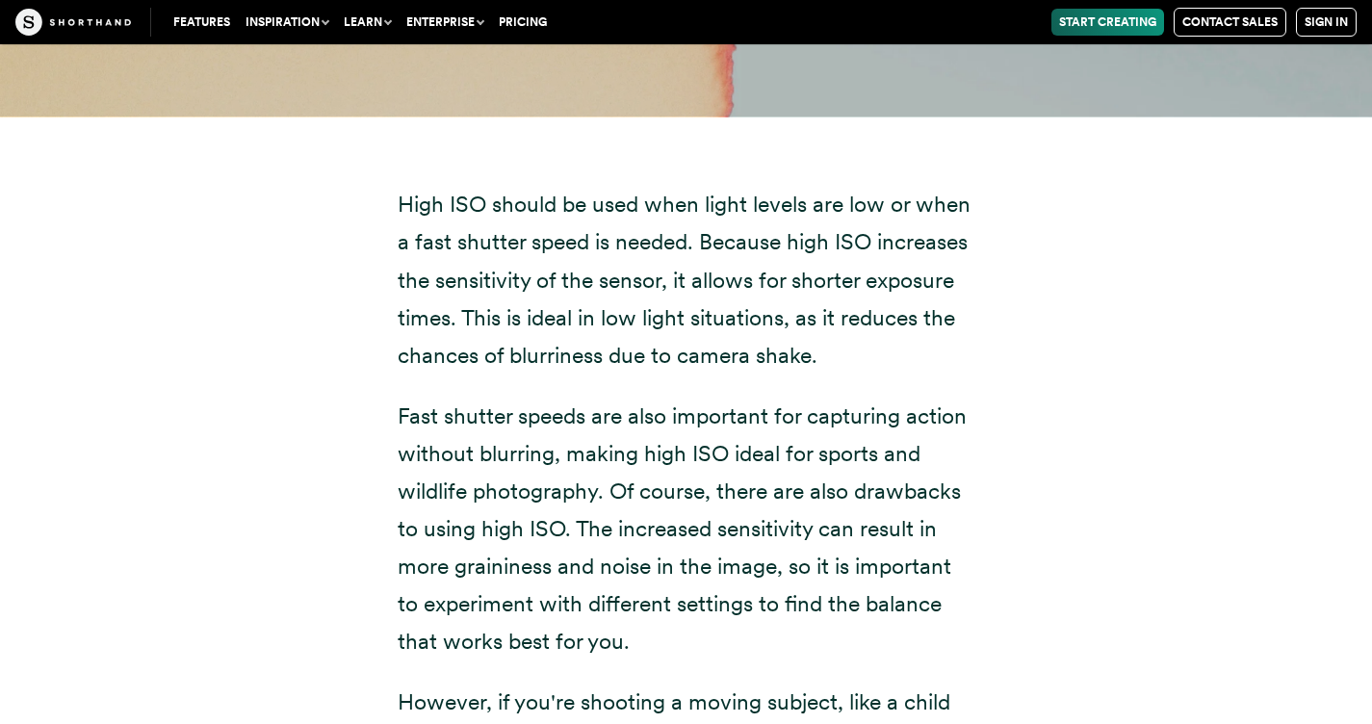
click at [398, 425] on p "Fast shutter speeds are also important for capturing action without blurring, m…" at bounding box center [687, 530] width 578 height 264
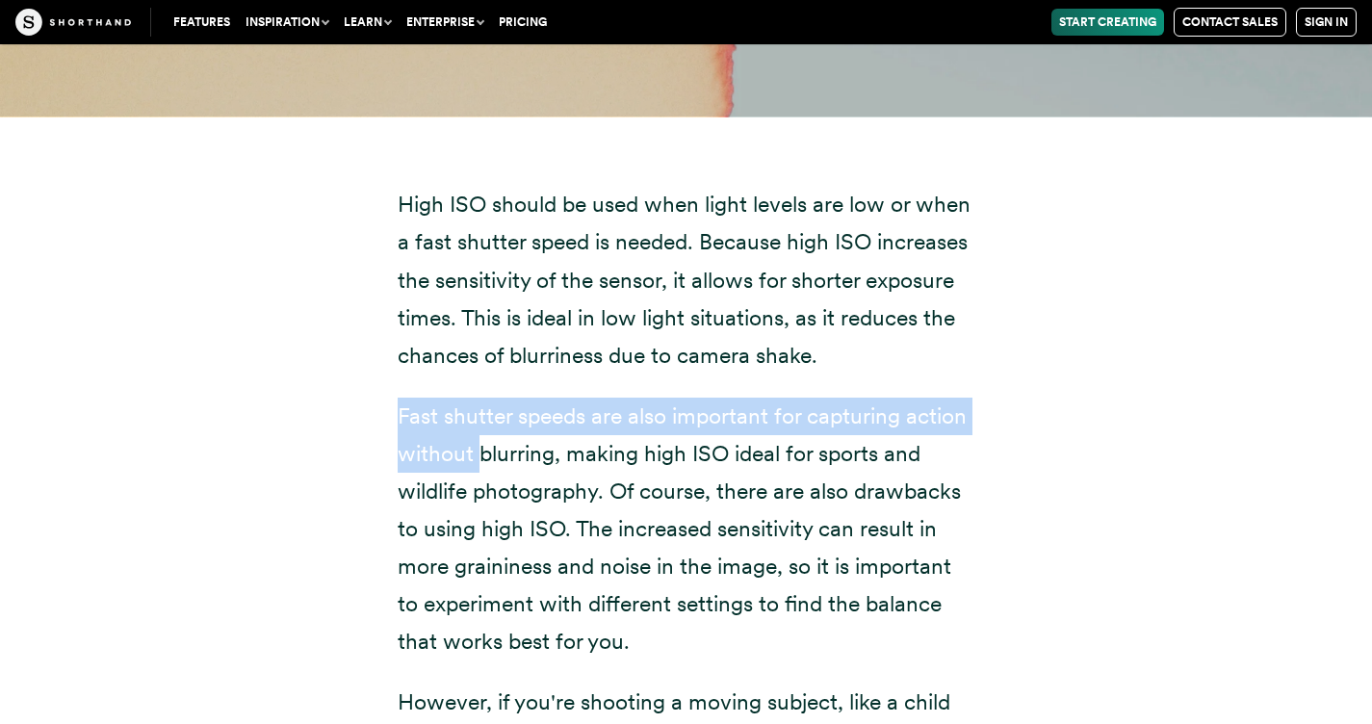
drag, startPoint x: 433, startPoint y: 434, endPoint x: 477, endPoint y: 473, distance: 58.0
click at [476, 472] on p "Fast shutter speeds are also important for capturing action without blurring, m…" at bounding box center [687, 530] width 578 height 264
click at [477, 474] on p "Fast shutter speeds are also important for capturing action without blurring, m…" at bounding box center [687, 530] width 578 height 264
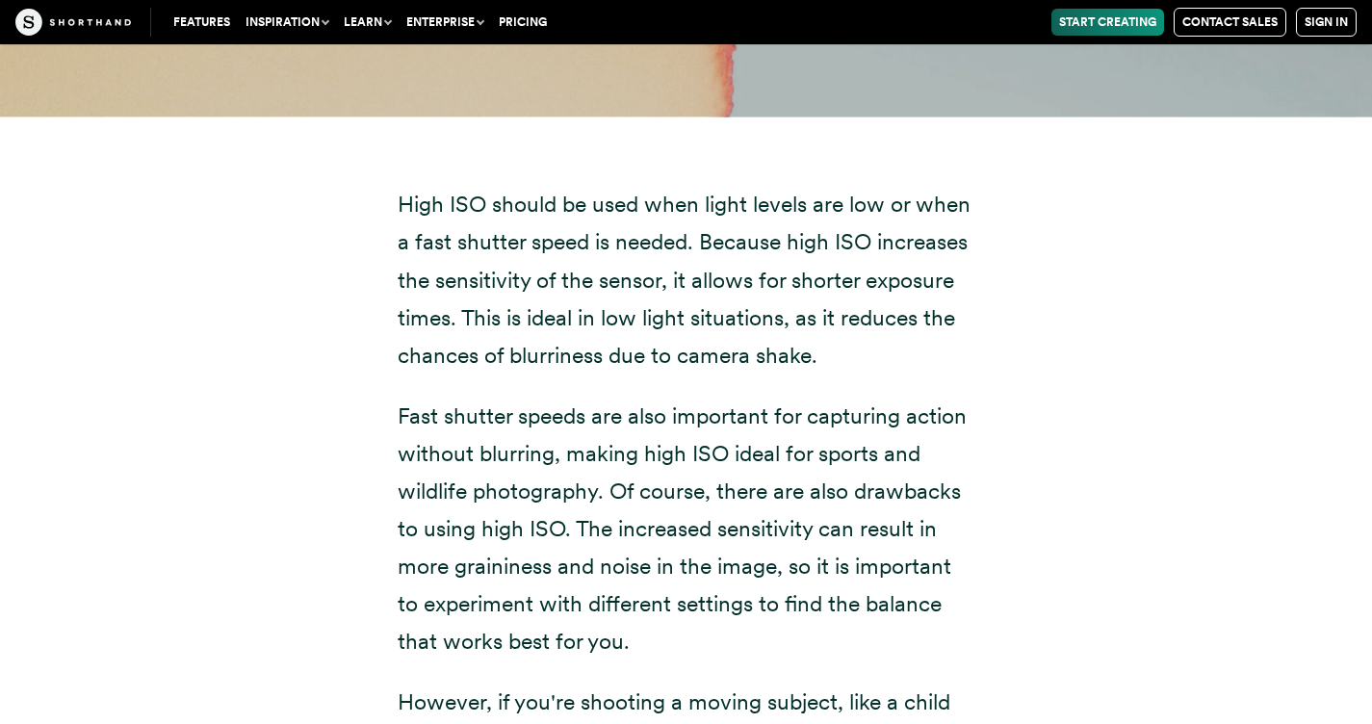
click at [477, 477] on p "Fast shutter speeds are also important for capturing action without blurring, m…" at bounding box center [687, 530] width 578 height 264
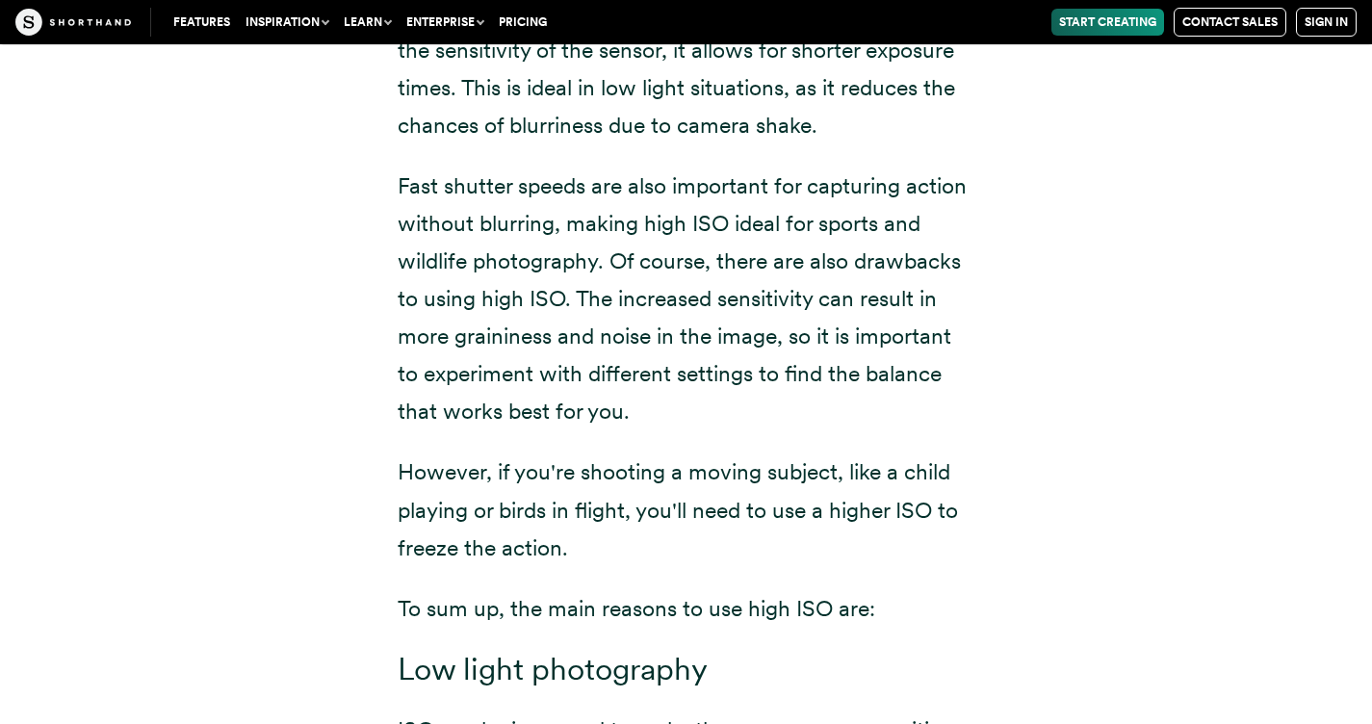
scroll to position [10589, 0]
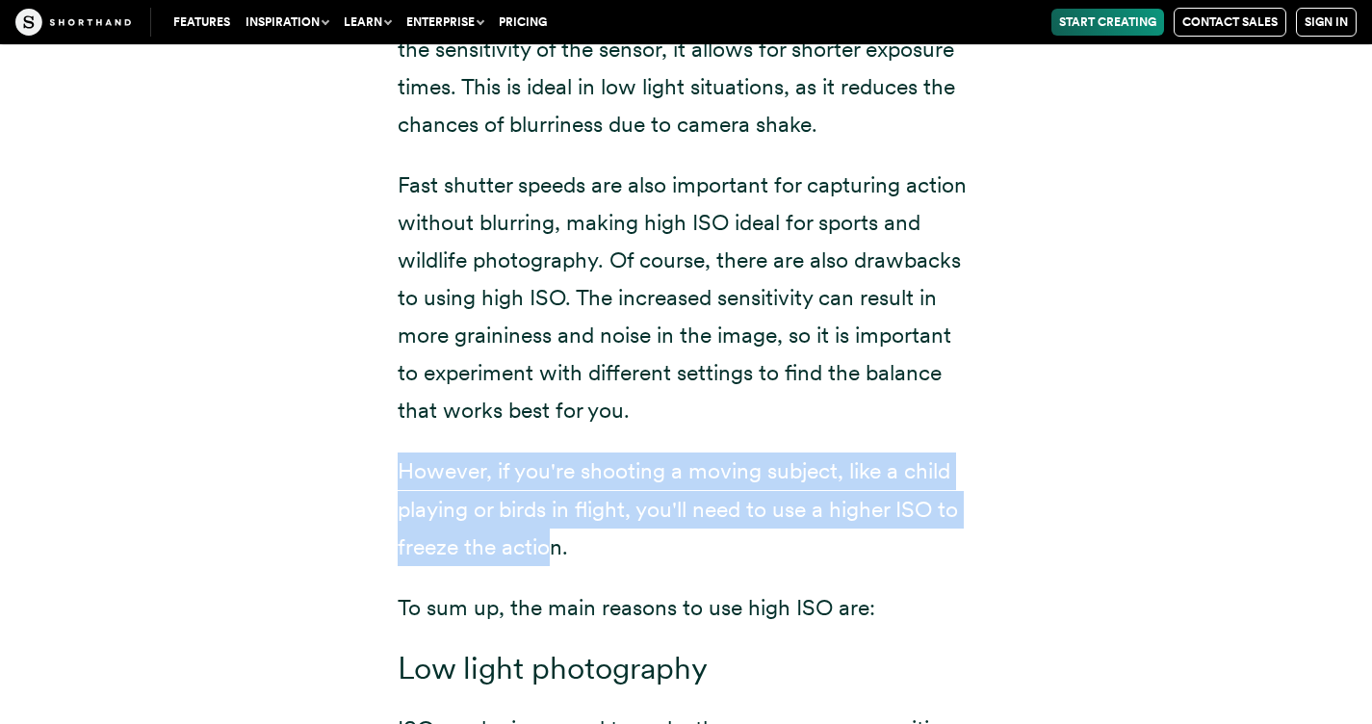
drag, startPoint x: 381, startPoint y: 470, endPoint x: 553, endPoint y: 546, distance: 187.5
click at [553, 546] on div "High ISO should be used when light levels are low or when a fast shutter speed …" at bounding box center [686, 571] width 655 height 1373
click at [553, 546] on p "However, if you're shooting a moving subject, like a child playing or birds in …" at bounding box center [687, 508] width 578 height 113
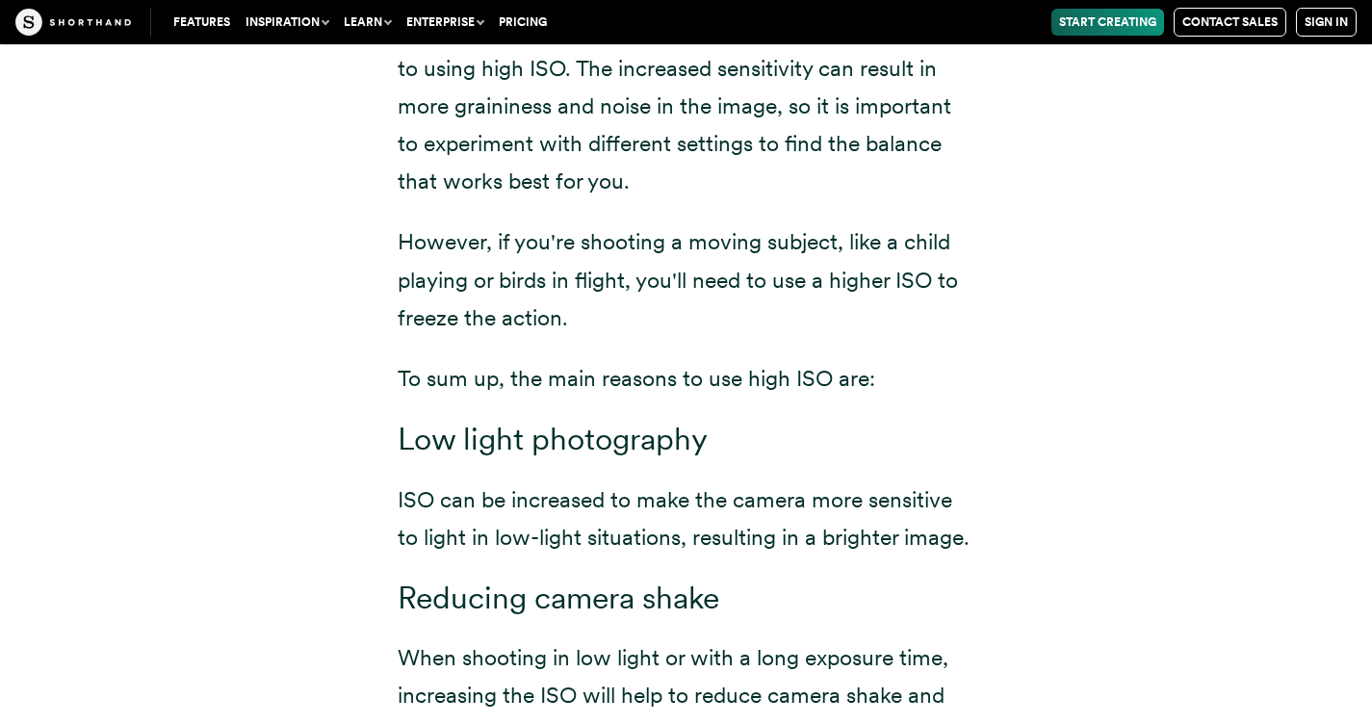
scroll to position [10821, 0]
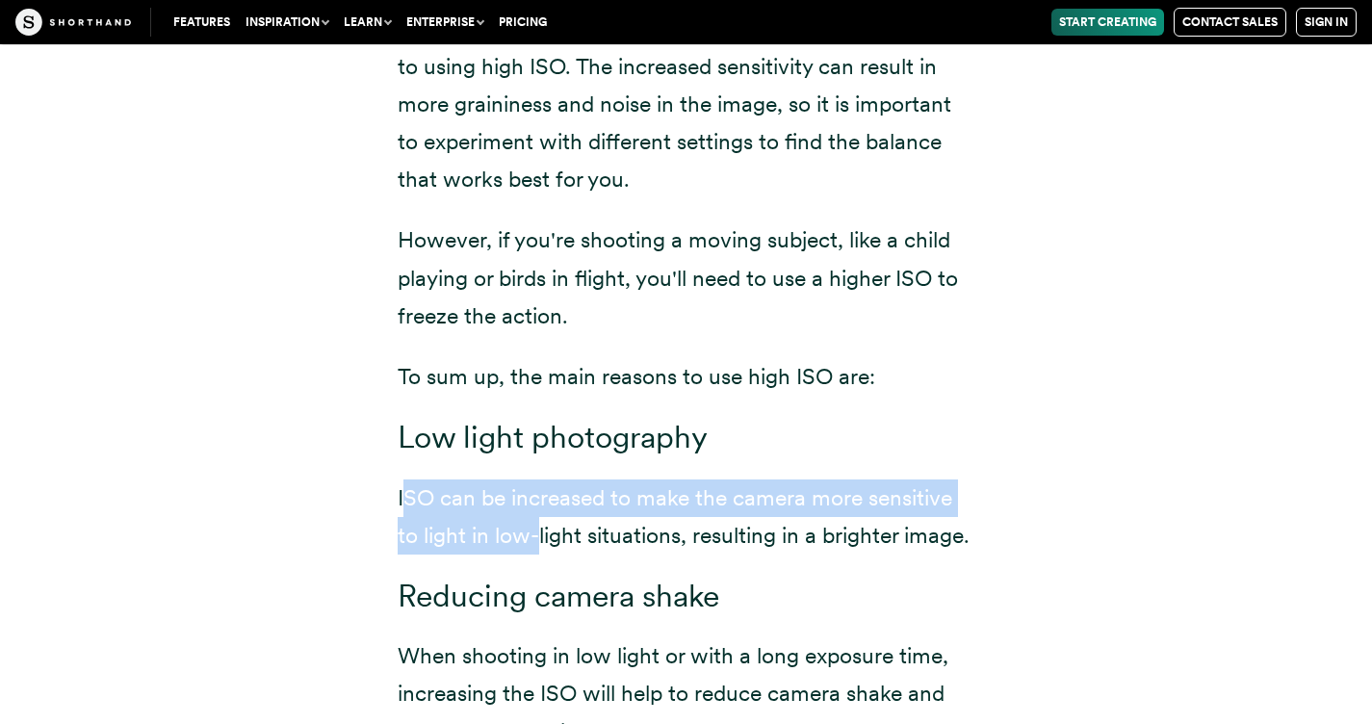
drag, startPoint x: 431, startPoint y: 497, endPoint x: 540, endPoint y: 539, distance: 116.7
click at [540, 539] on p "ISO can be increased to make the camera more sensitive to light in low-light si…" at bounding box center [687, 516] width 578 height 75
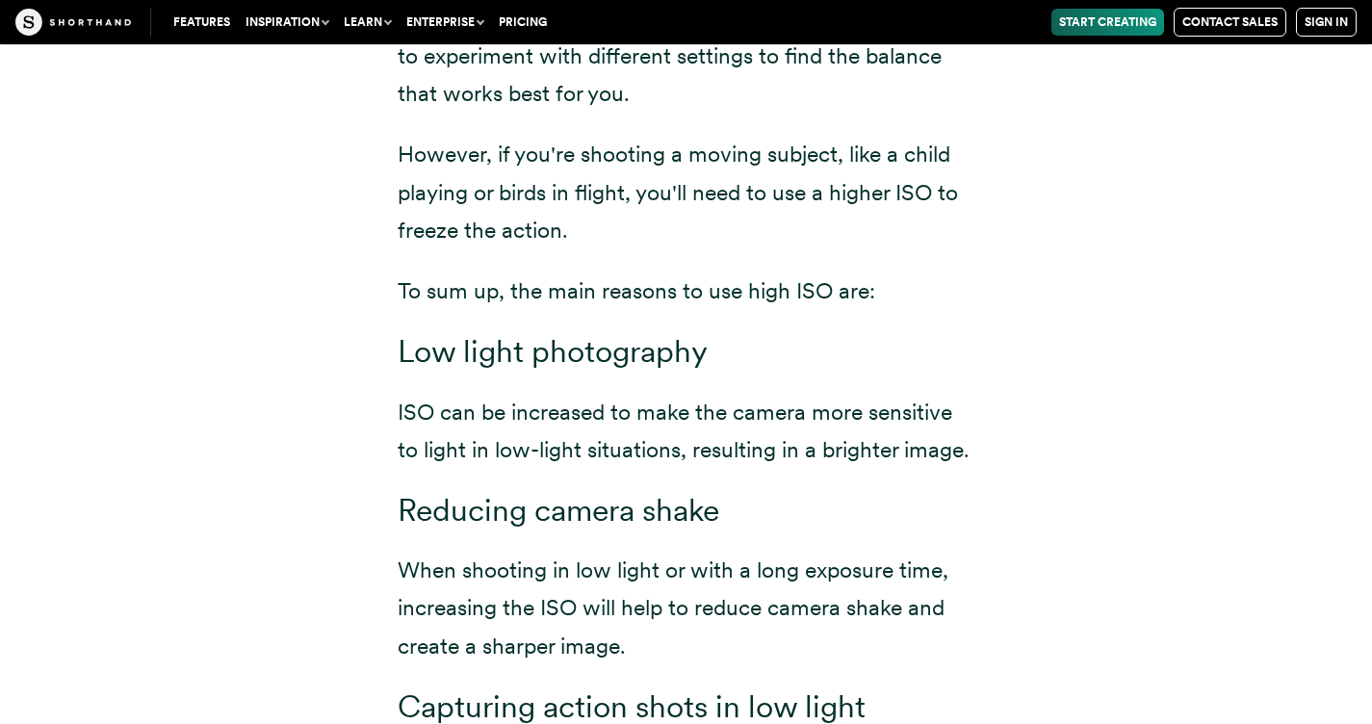
scroll to position [11052, 0]
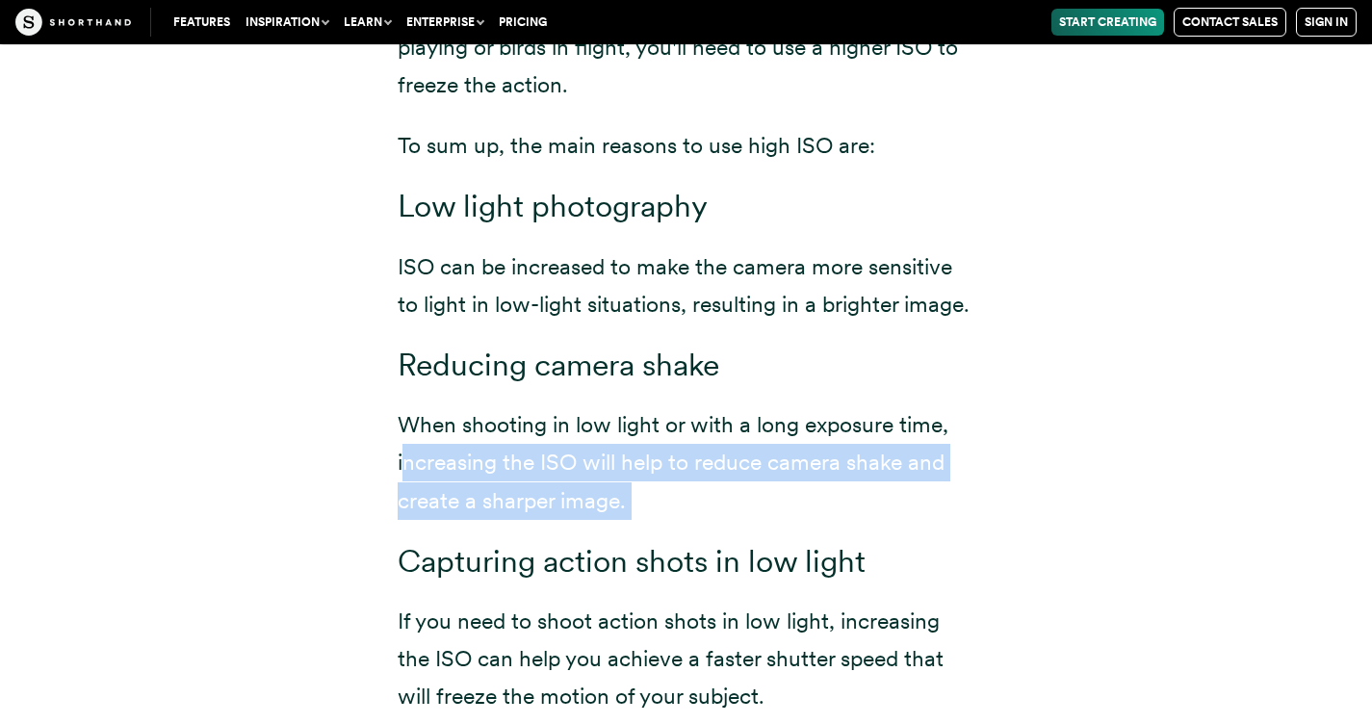
drag, startPoint x: 419, startPoint y: 452, endPoint x: 627, endPoint y: 528, distance: 221.1
click at [627, 528] on div "High ISO should be used when light levels are low or when a fast shutter speed …" at bounding box center [687, 104] width 578 height 1223
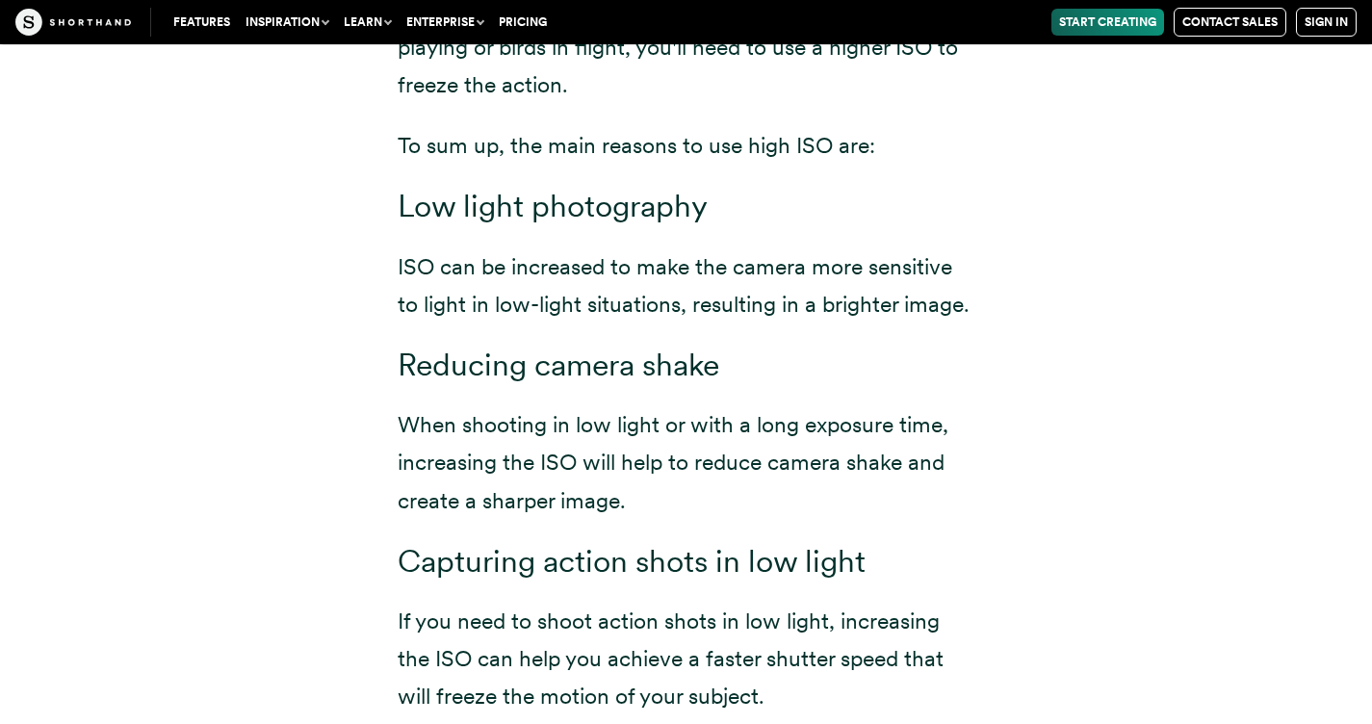
click at [622, 508] on p "When shooting in low light or with a long exposure time, increasing the ISO wil…" at bounding box center [687, 462] width 578 height 113
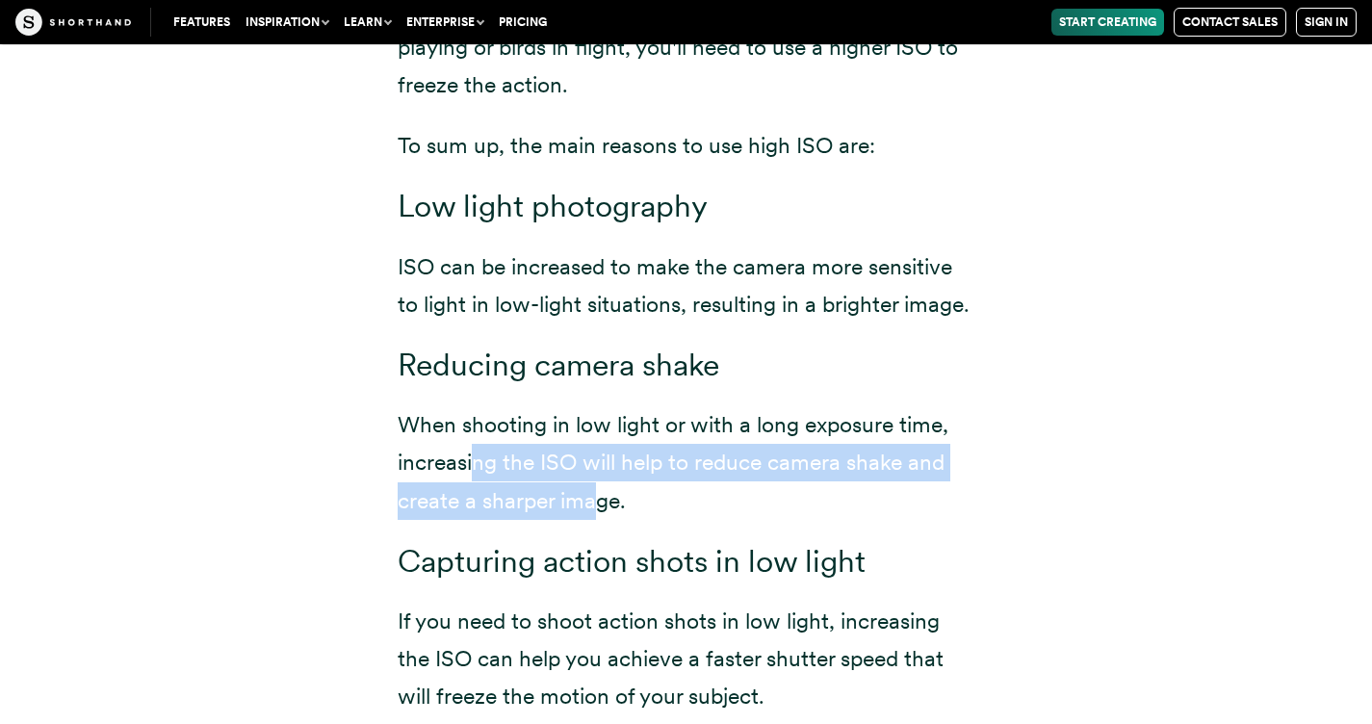
drag, startPoint x: 602, startPoint y: 513, endPoint x: 456, endPoint y: 464, distance: 153.4
click at [460, 465] on p "When shooting in low light or with a long exposure time, increasing the ISO wil…" at bounding box center [687, 462] width 578 height 113
click at [456, 464] on p "When shooting in low light or with a long exposure time, increasing the ISO wil…" at bounding box center [687, 462] width 578 height 113
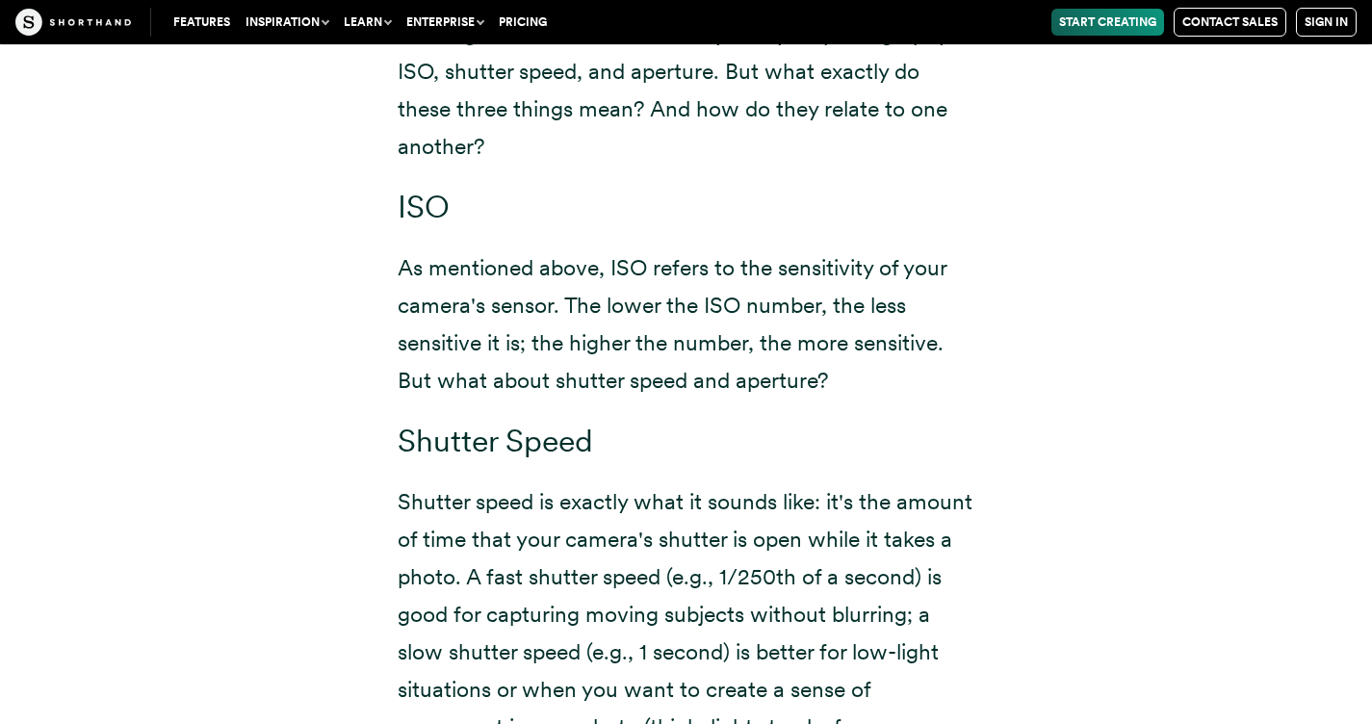
scroll to position [12306, 0]
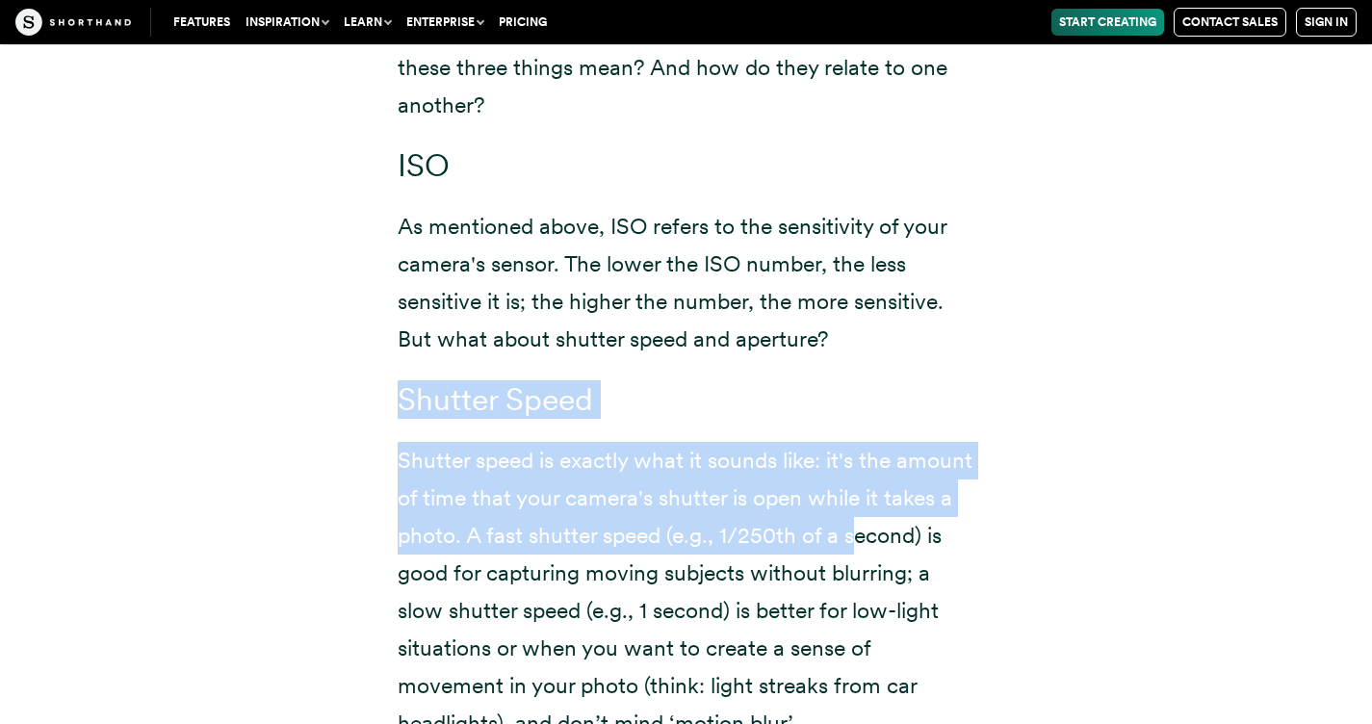
drag, startPoint x: 787, startPoint y: 359, endPoint x: 850, endPoint y: 545, distance: 196.4
click at [850, 545] on div "You might have heard of the 'holy trinity' of photography: ISO, shutter speed, …" at bounding box center [687, 569] width 578 height 1191
click at [850, 545] on p "Shutter speed is exactly what it sounds like: it's the amount of time that your…" at bounding box center [687, 592] width 578 height 301
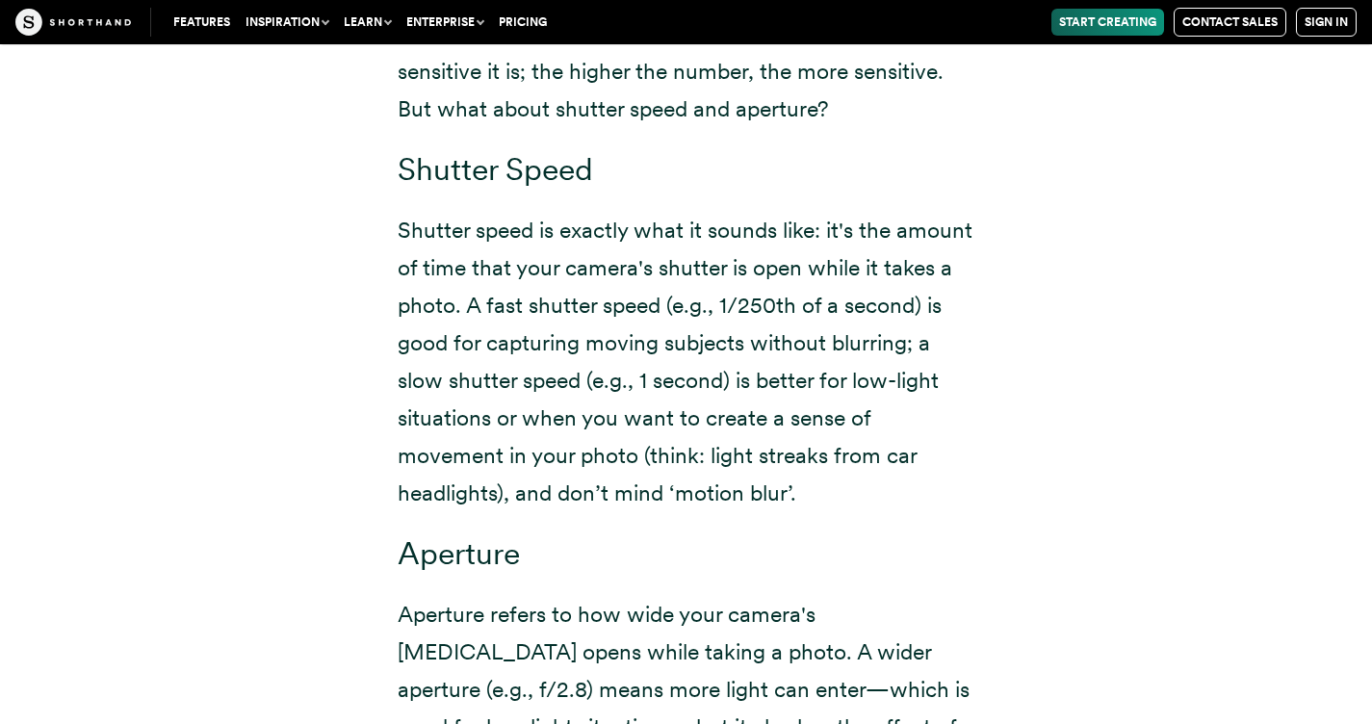
scroll to position [12537, 0]
drag, startPoint x: 864, startPoint y: 227, endPoint x: 878, endPoint y: 294, distance: 68.0
click at [873, 257] on p "Shutter speed is exactly what it sounds like: it's the amount of time that your…" at bounding box center [687, 361] width 578 height 301
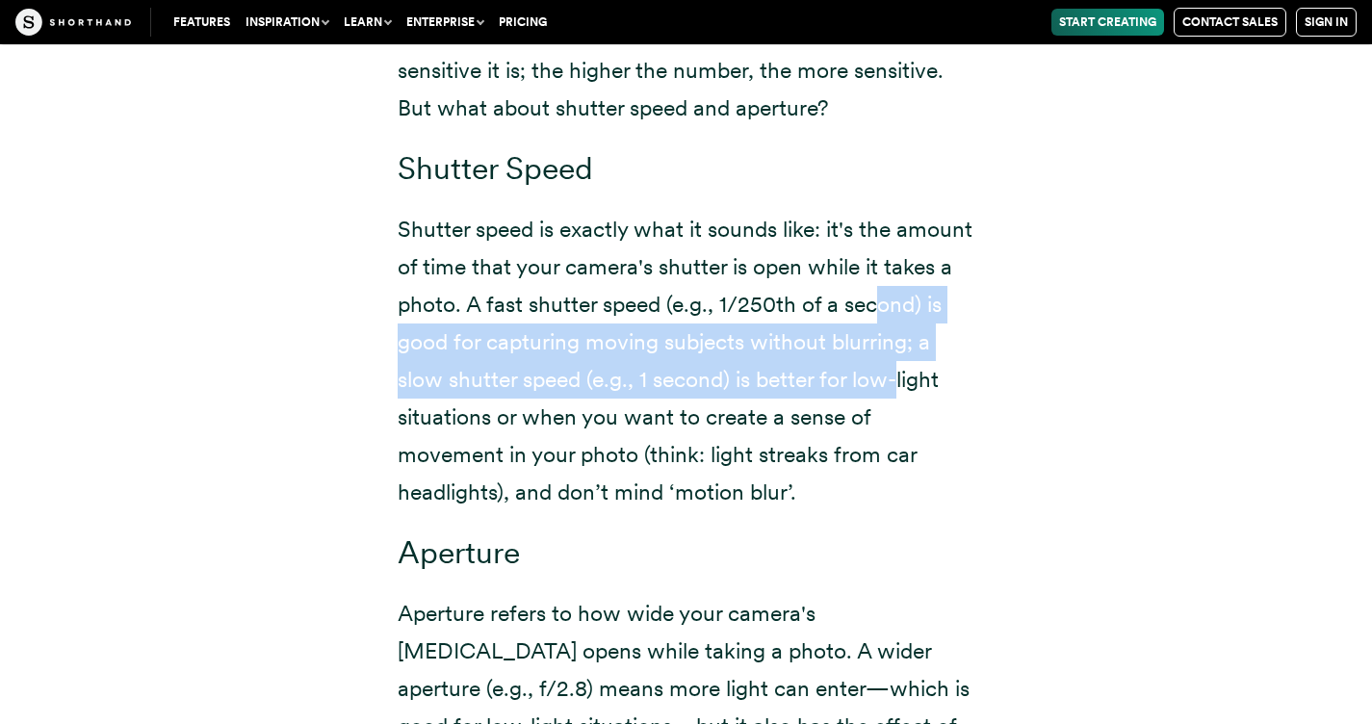
drag, startPoint x: 887, startPoint y: 336, endPoint x: 899, endPoint y: 386, distance: 51.6
click at [899, 386] on p "Shutter speed is exactly what it sounds like: it's the amount of time that your…" at bounding box center [687, 361] width 578 height 301
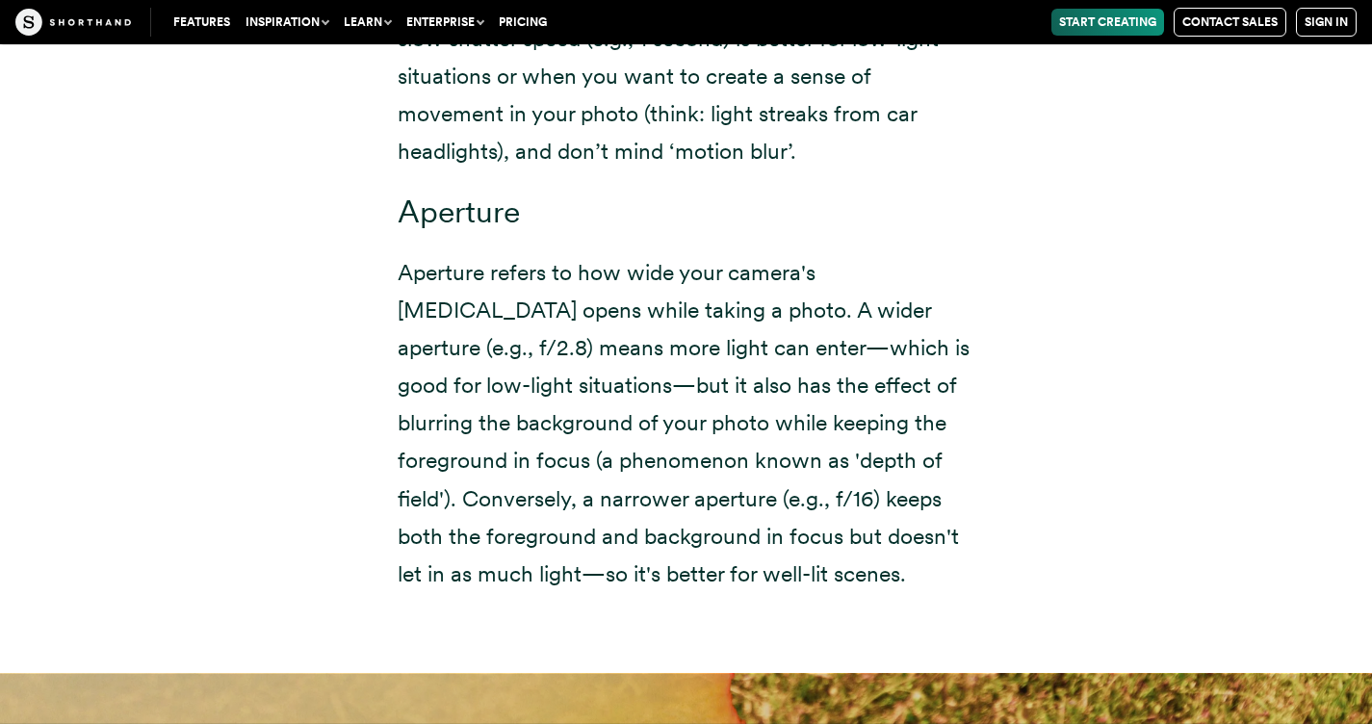
scroll to position [12884, 0]
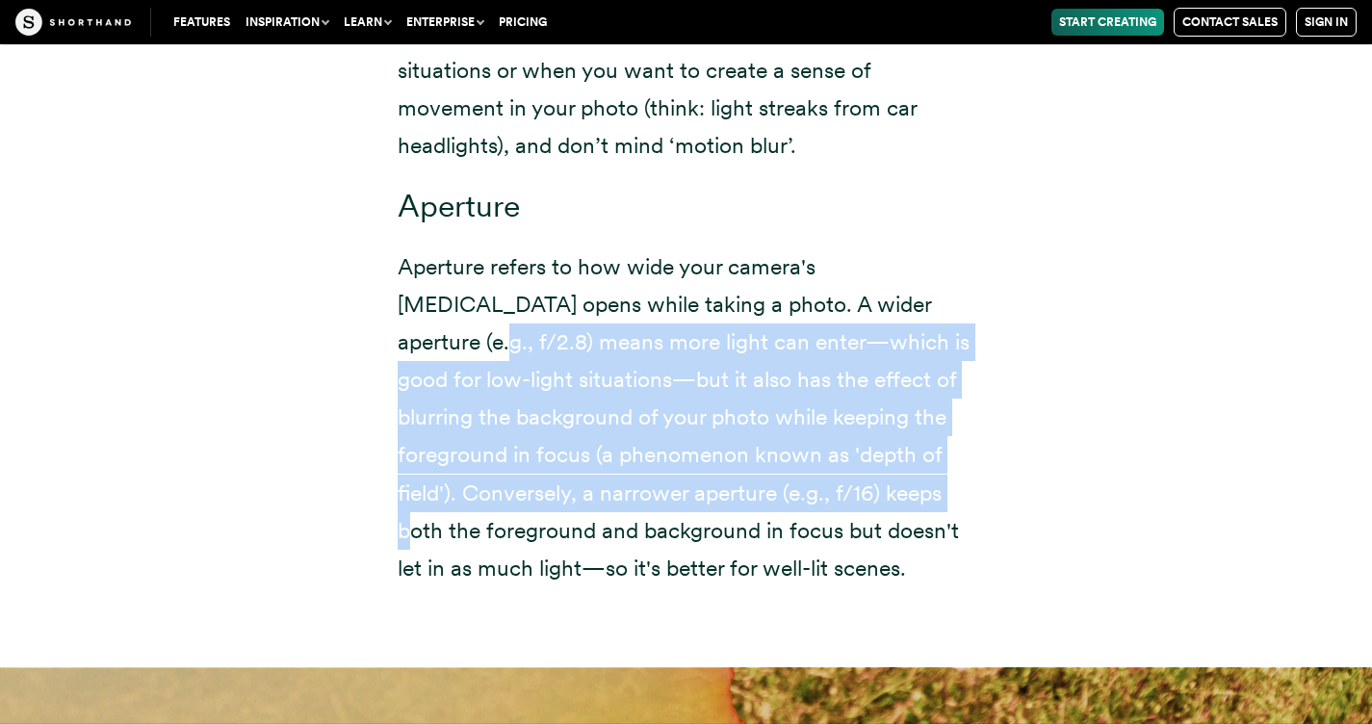
drag, startPoint x: 897, startPoint y: 287, endPoint x: 937, endPoint y: 498, distance: 214.5
click at [937, 498] on p "Aperture refers to how wide your camera's [MEDICAL_DATA] opens while taking a p…" at bounding box center [687, 417] width 578 height 339
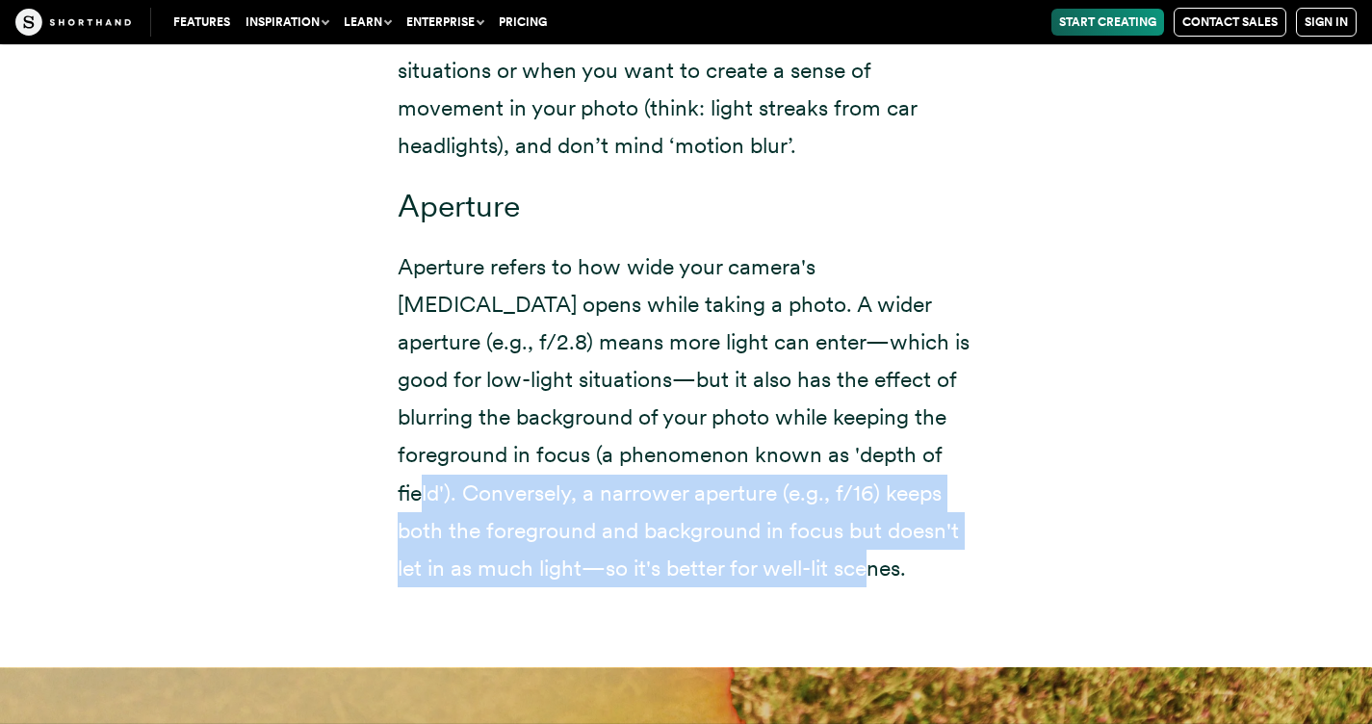
drag, startPoint x: 939, startPoint y: 553, endPoint x: 906, endPoint y: 436, distance: 121.0
click at [906, 442] on p "Aperture refers to how wide your camera's [MEDICAL_DATA] opens while taking a p…" at bounding box center [687, 417] width 578 height 339
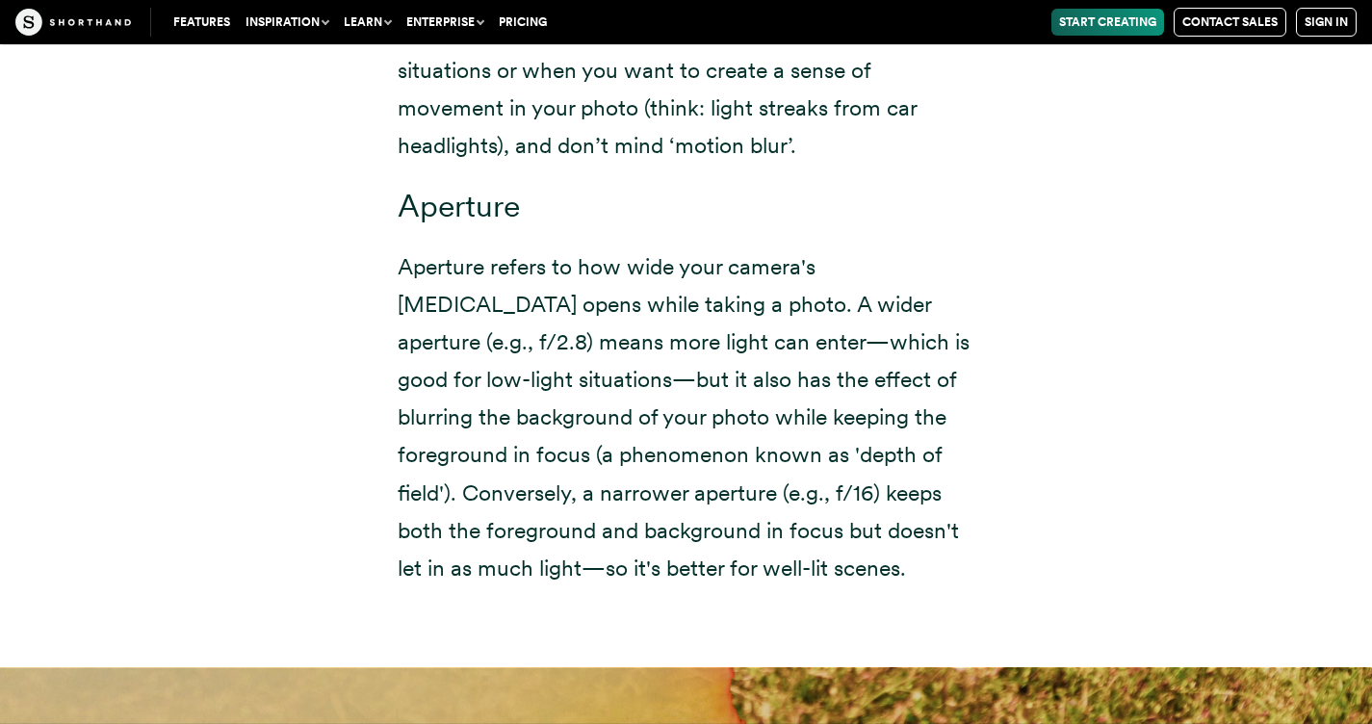
click at [905, 426] on p "Aperture refers to how wide your camera's [MEDICAL_DATA] opens while taking a p…" at bounding box center [687, 417] width 578 height 339
drag, startPoint x: 869, startPoint y: 220, endPoint x: 944, endPoint y: 554, distance: 341.4
click at [944, 554] on p "Aperture refers to how wide your camera's [MEDICAL_DATA] opens while taking a p…" at bounding box center [687, 417] width 578 height 339
click at [774, 494] on p "Aperture refers to how wide your camera's [MEDICAL_DATA] opens while taking a p…" at bounding box center [687, 417] width 578 height 339
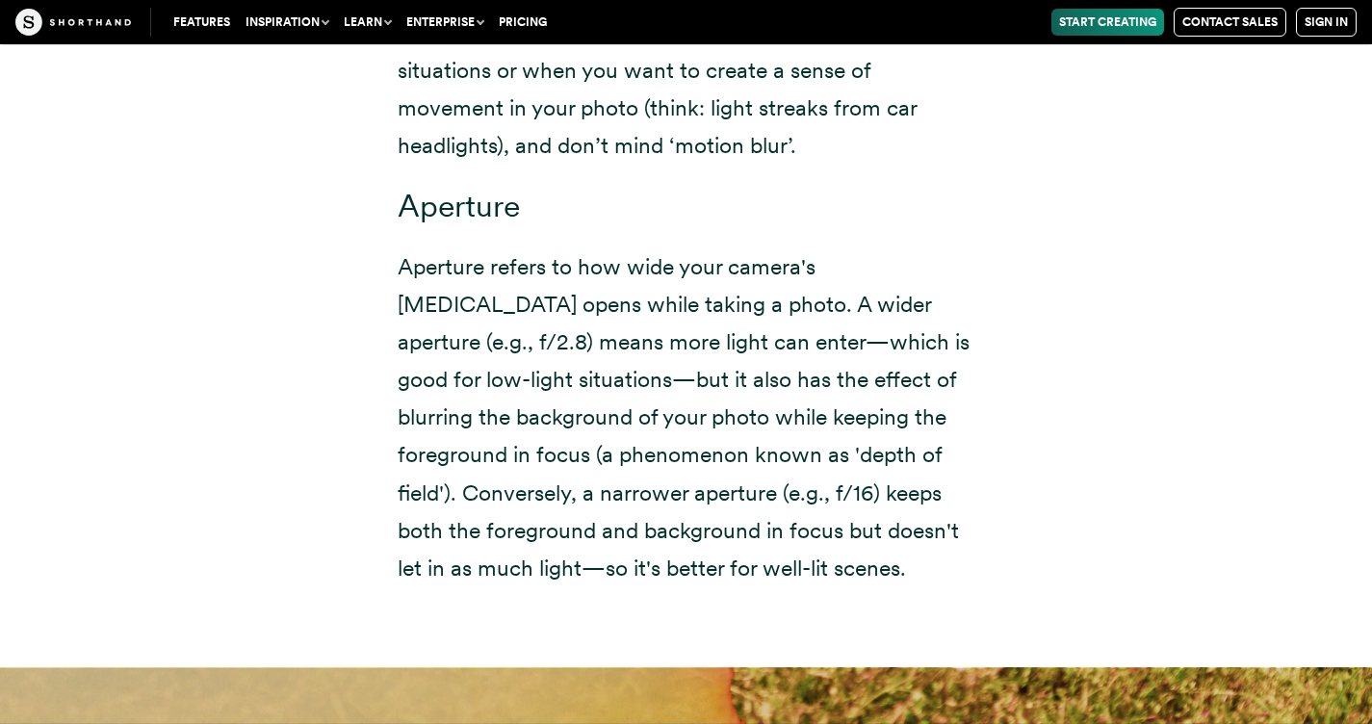
click at [743, 483] on p "Aperture refers to how wide your camera's [MEDICAL_DATA] opens while taking a p…" at bounding box center [687, 417] width 578 height 339
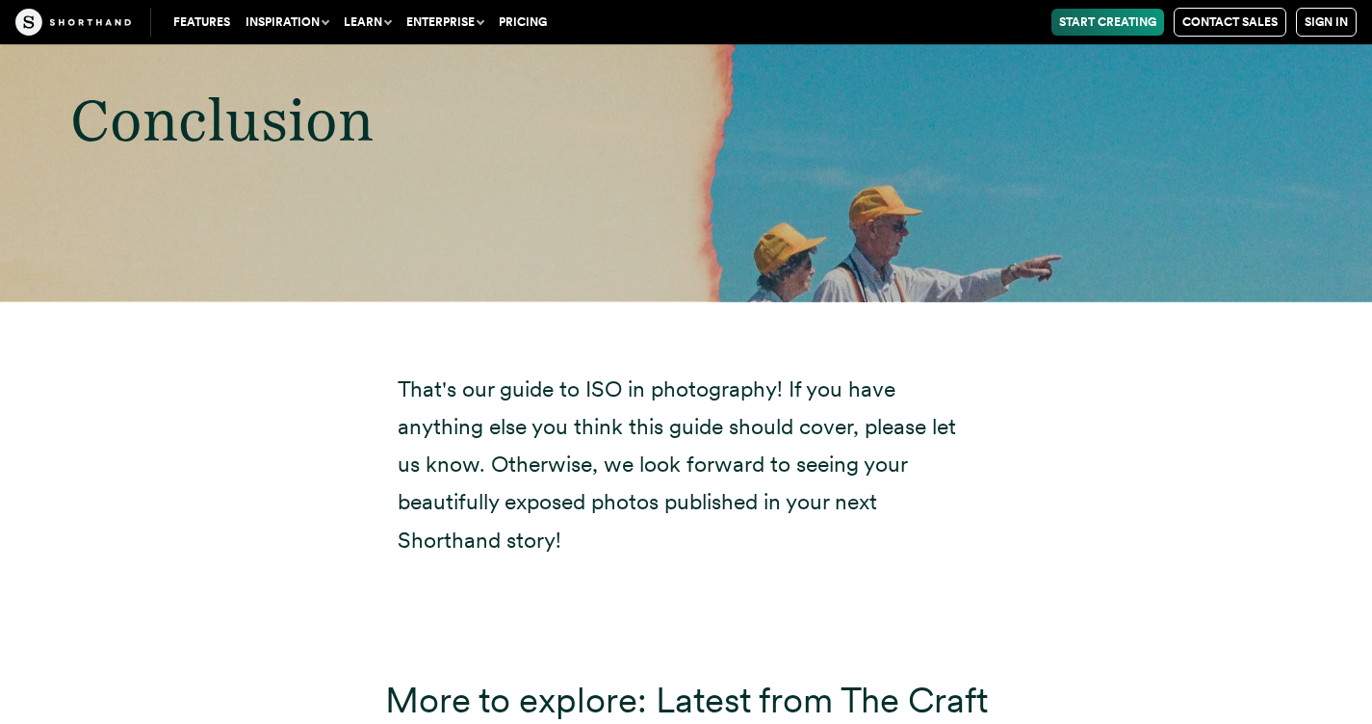
scroll to position [16234, 0]
